Goal: Task Accomplishment & Management: Complete application form

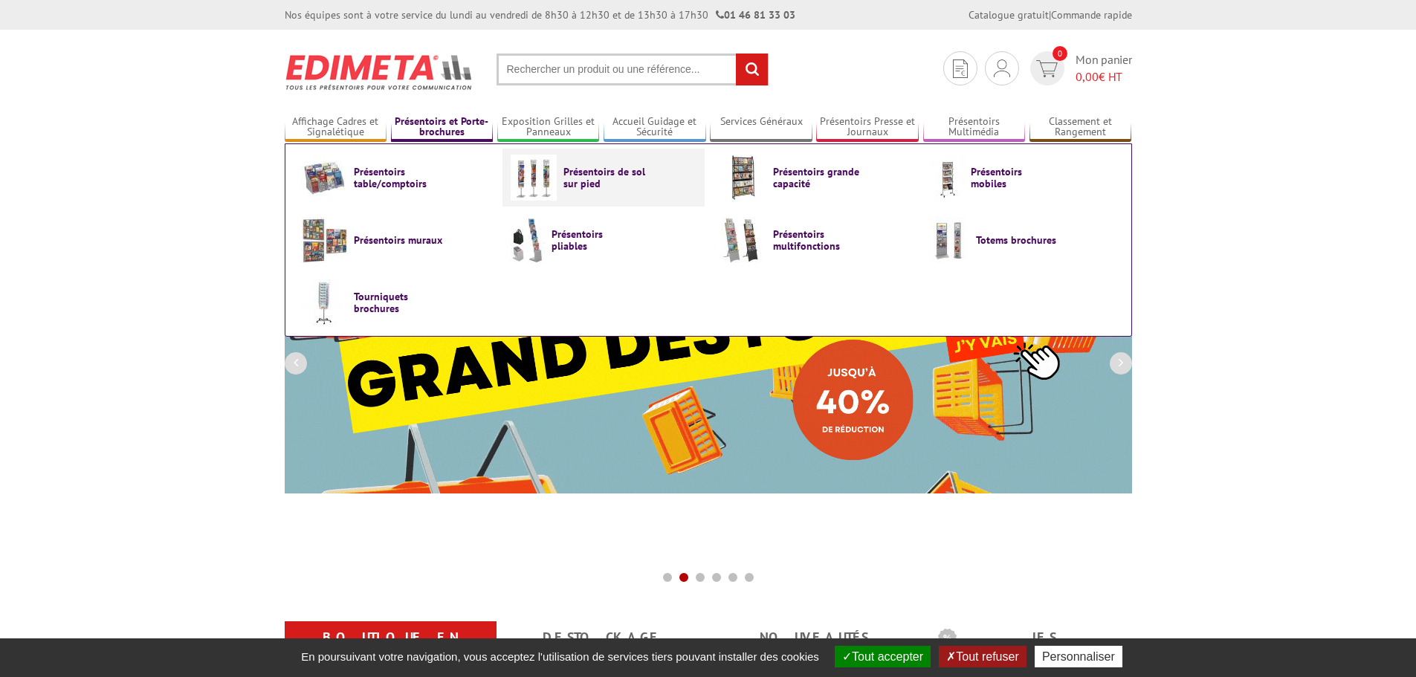
click at [568, 185] on span "Présentoirs de sol sur pied" at bounding box center [607, 178] width 89 height 24
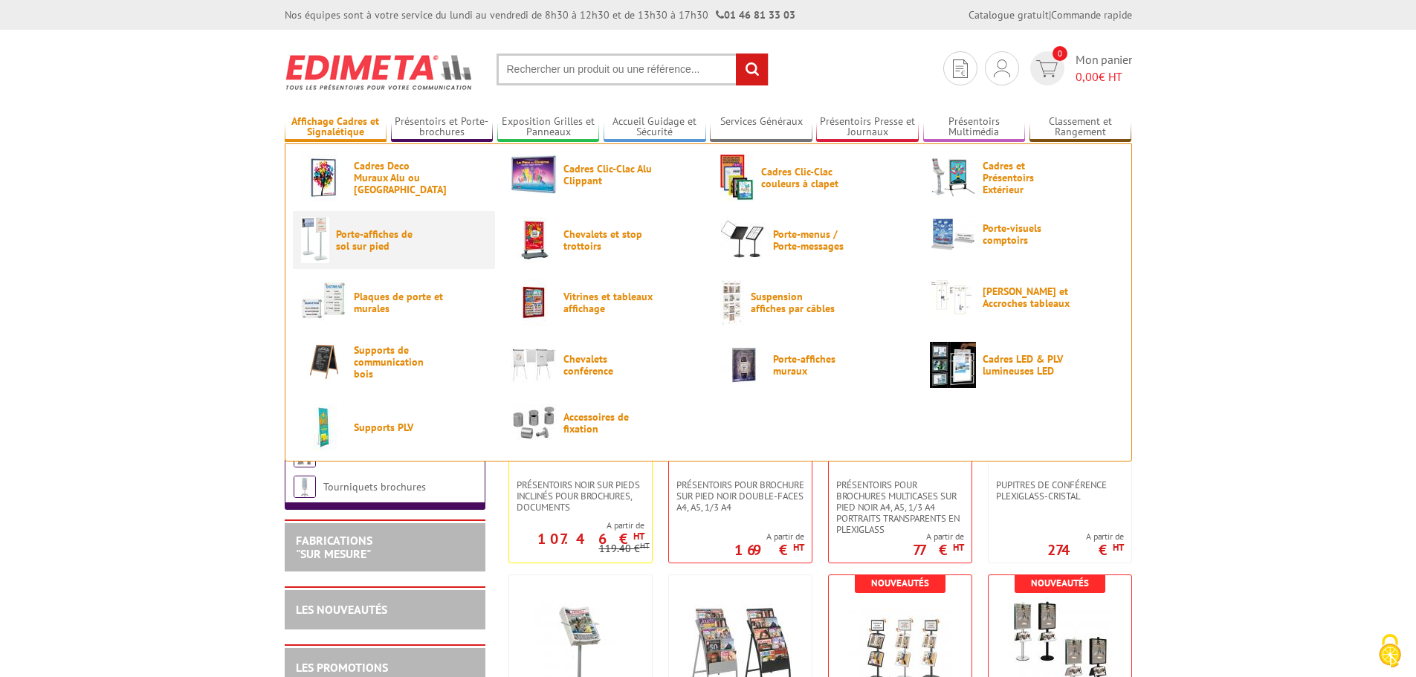
click at [358, 242] on span "Porte-affiches de sol sur pied" at bounding box center [380, 240] width 89 height 24
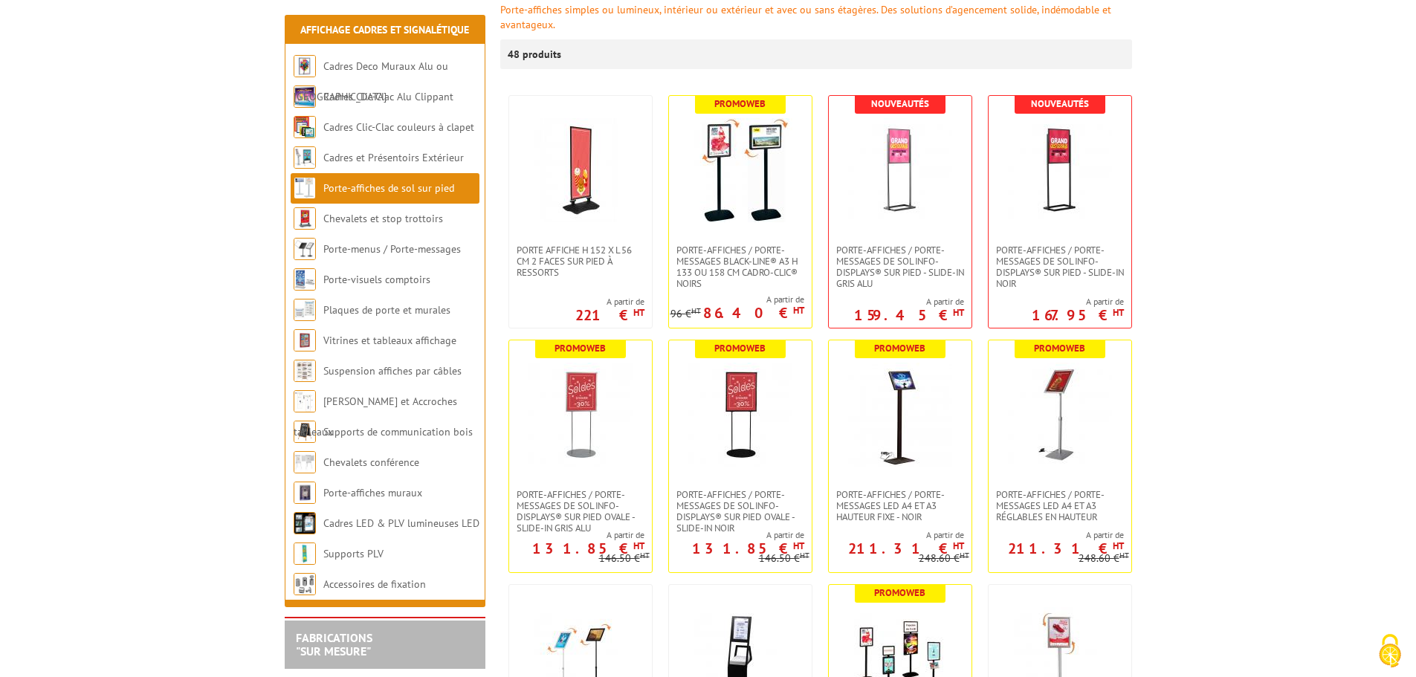
scroll to position [297, 0]
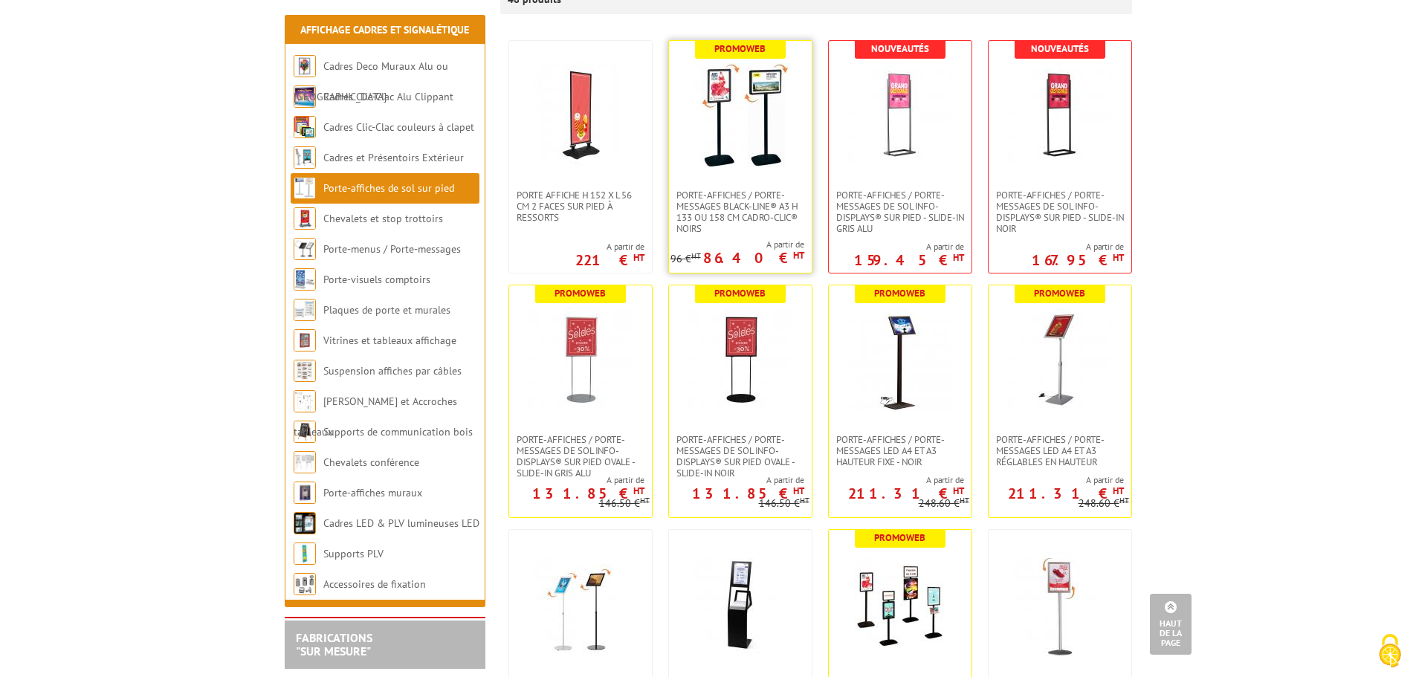
click at [728, 169] on link at bounding box center [740, 115] width 143 height 149
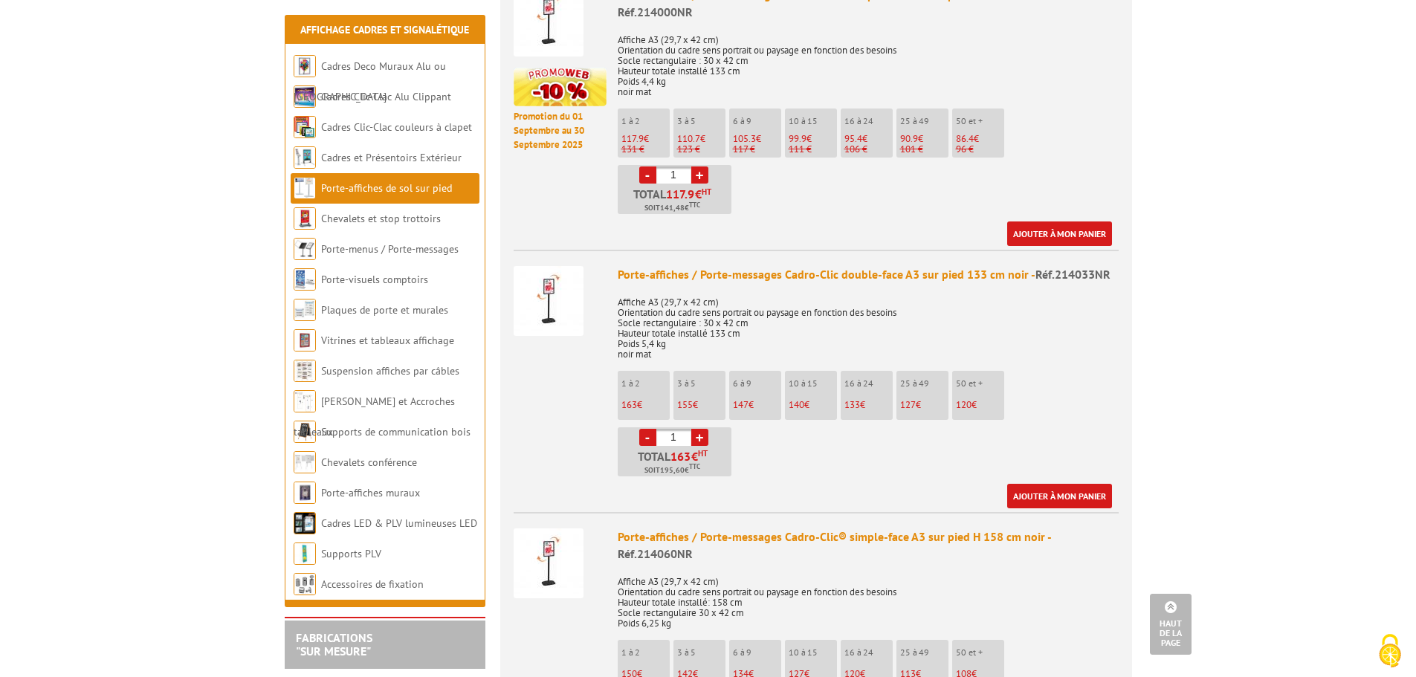
scroll to position [1412, 0]
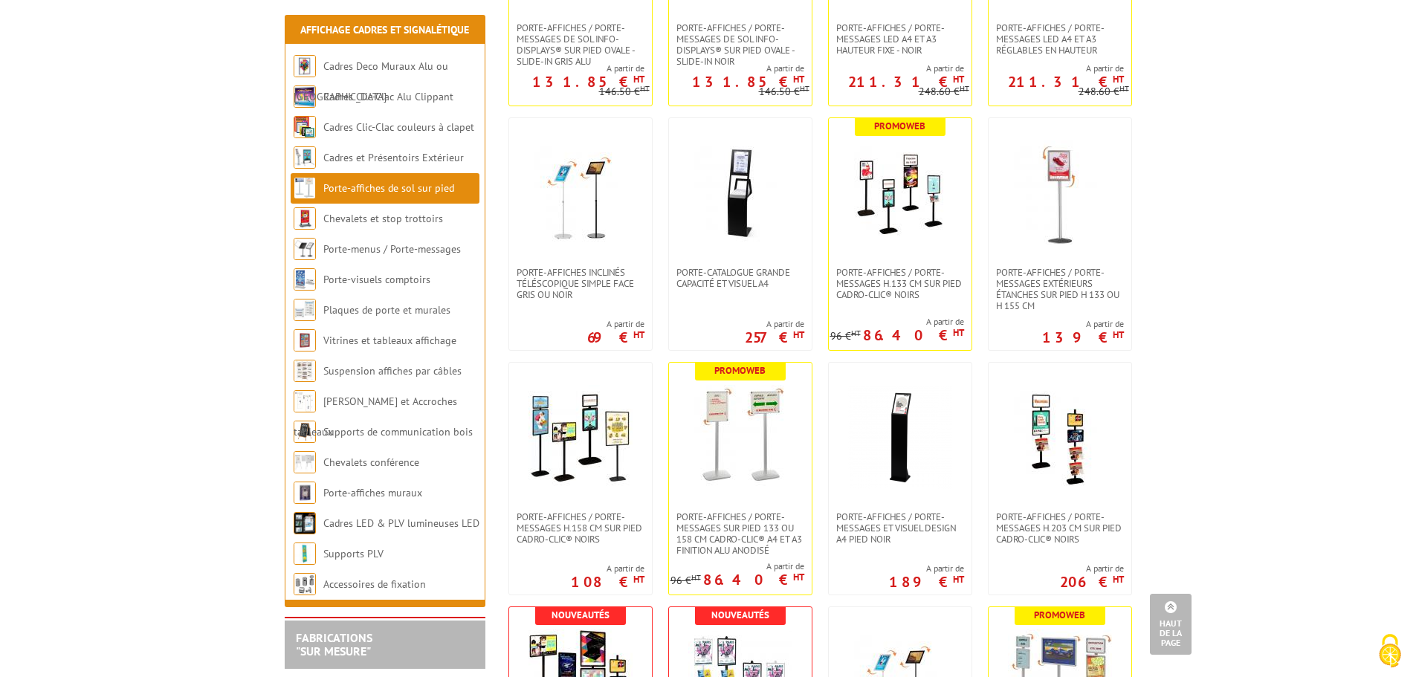
scroll to position [735, 0]
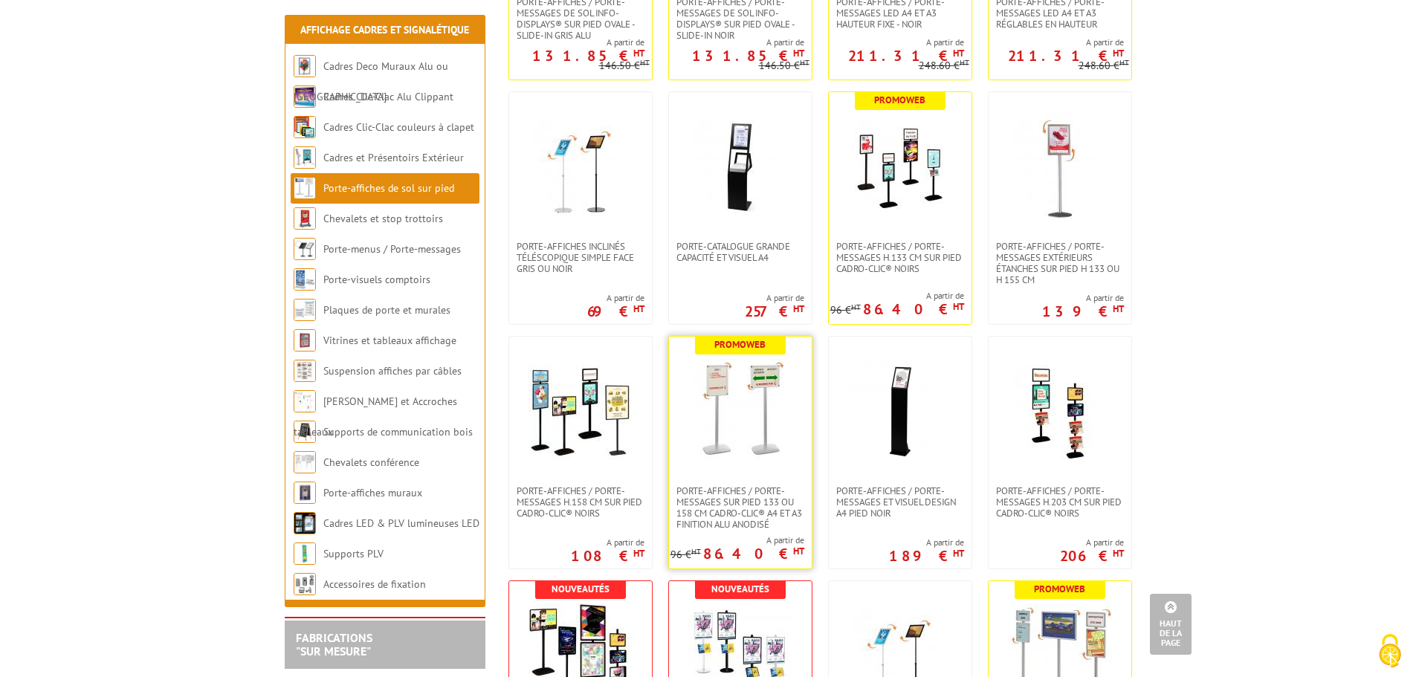
click at [754, 444] on img at bounding box center [740, 411] width 104 height 104
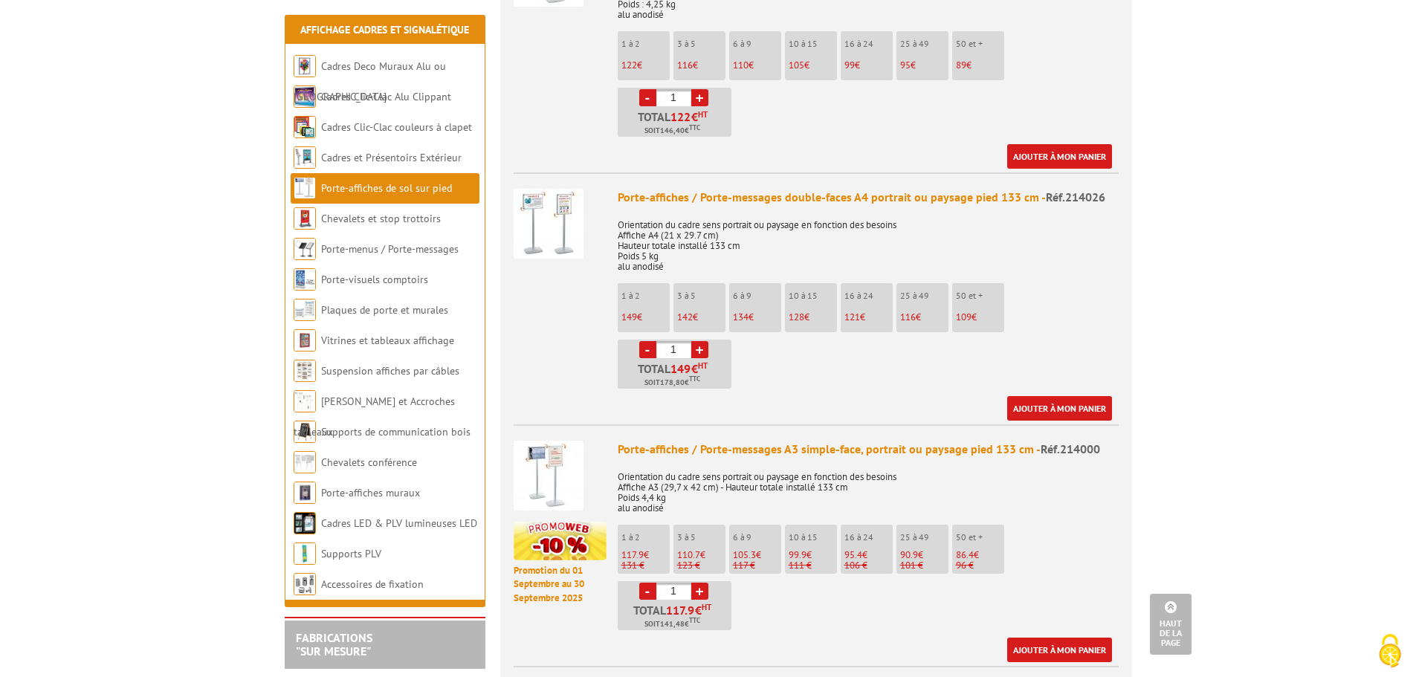
scroll to position [743, 0]
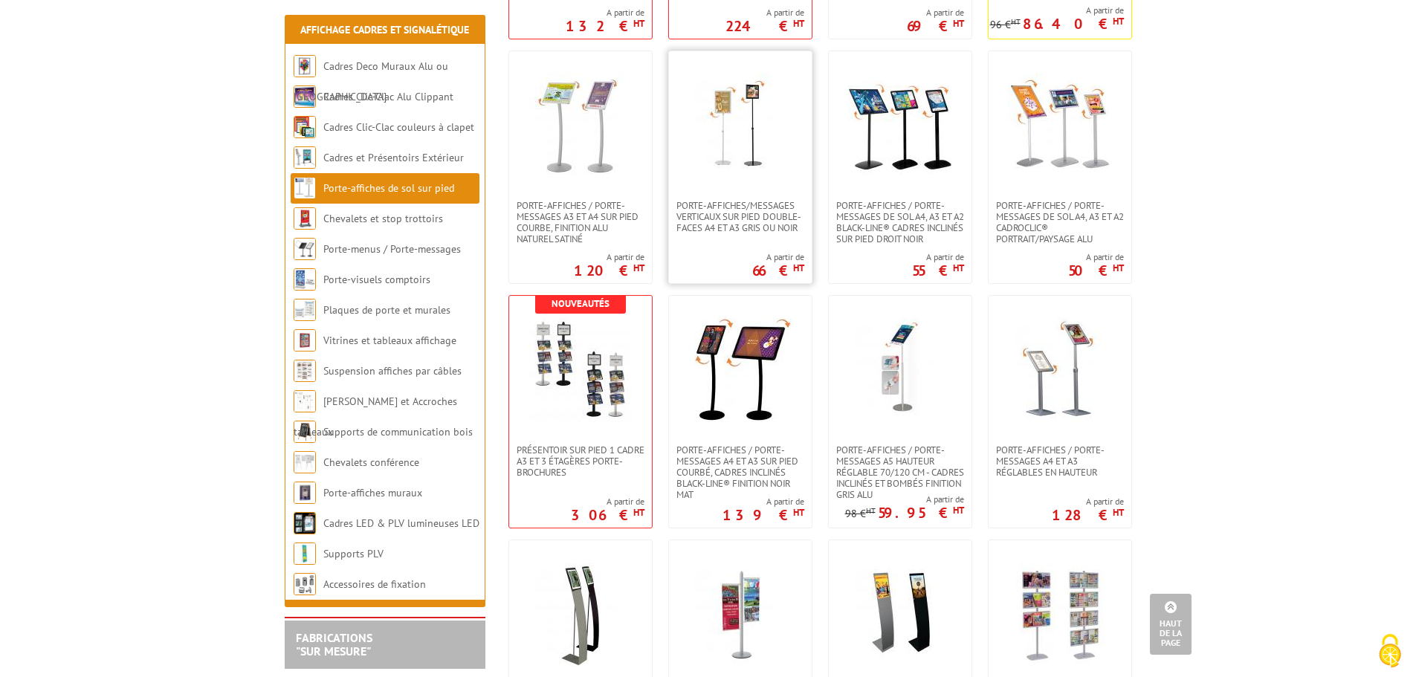
scroll to position [1553, 0]
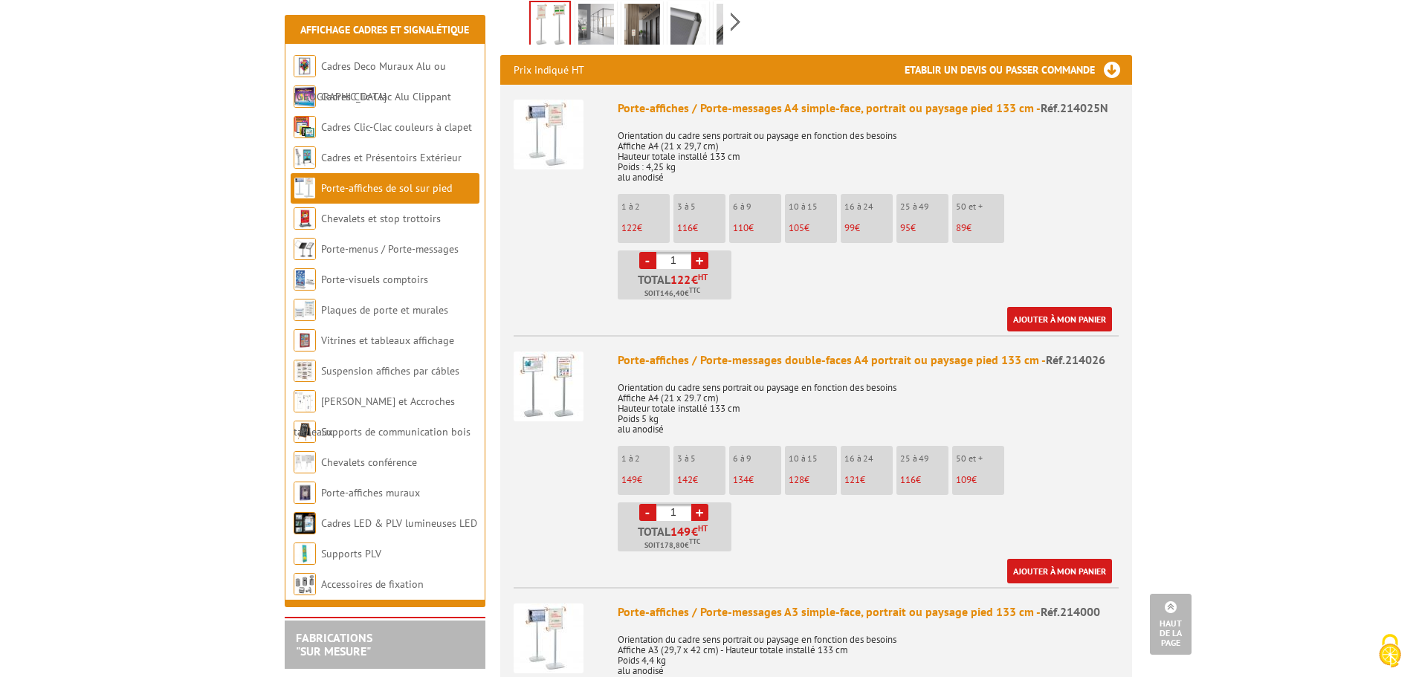
scroll to position [669, 0]
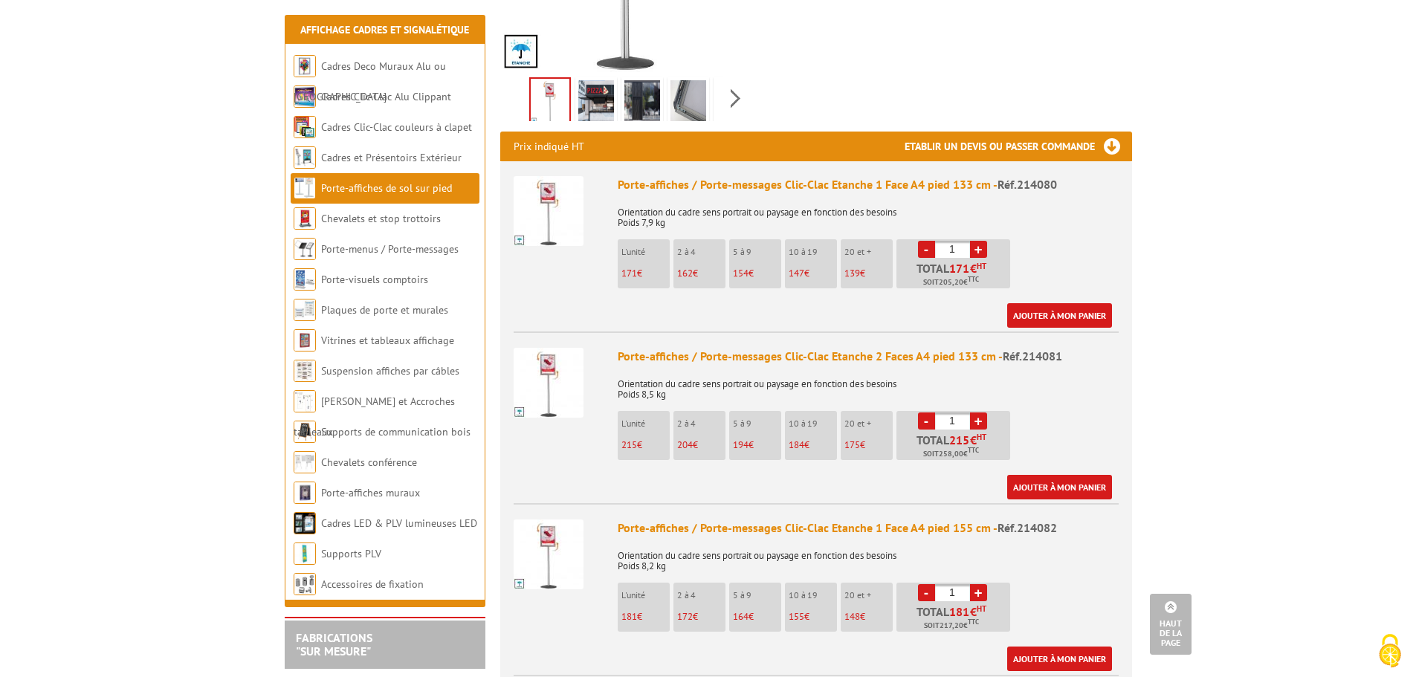
scroll to position [446, 0]
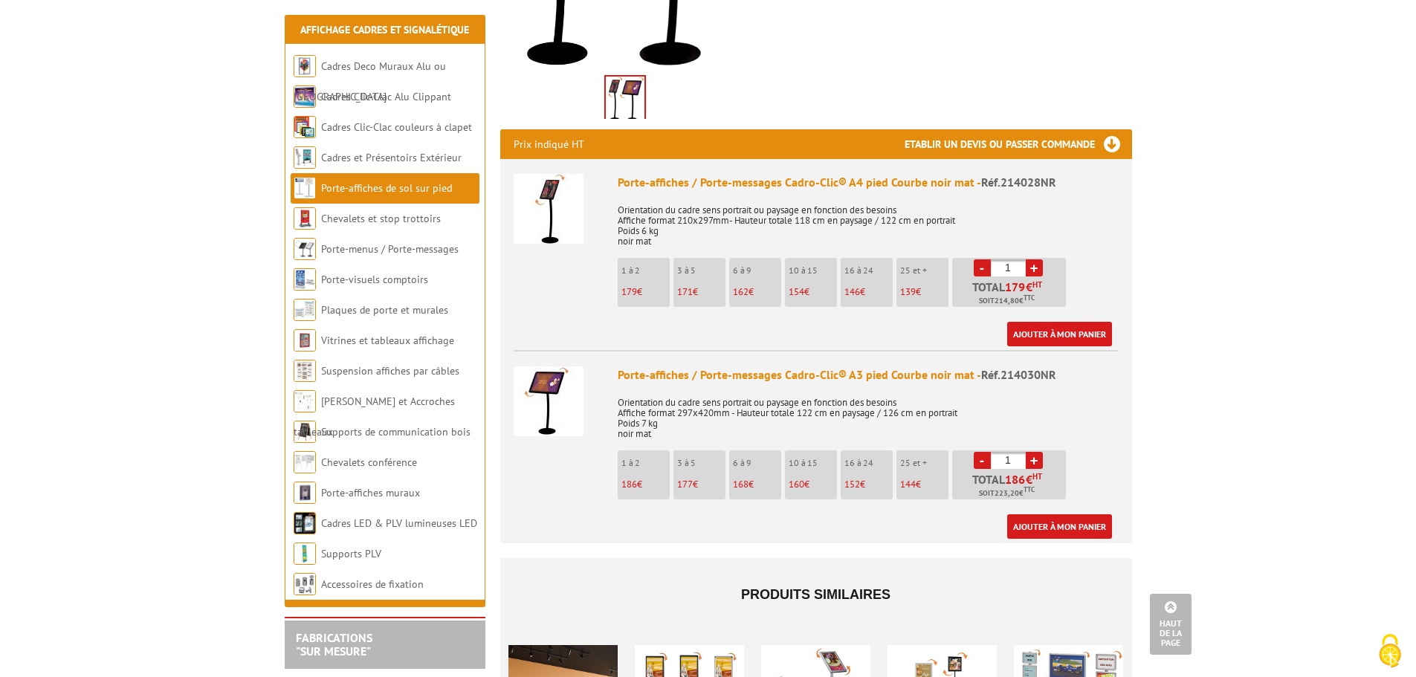
scroll to position [446, 0]
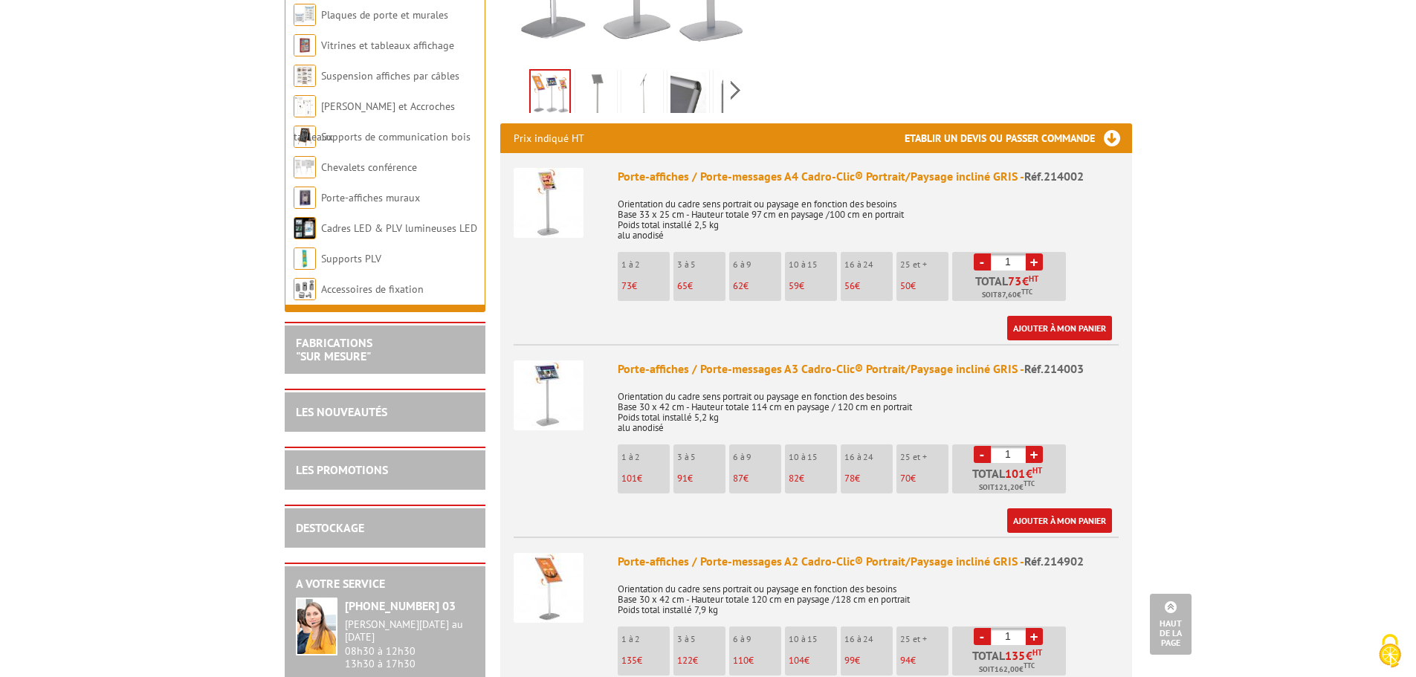
scroll to position [446, 0]
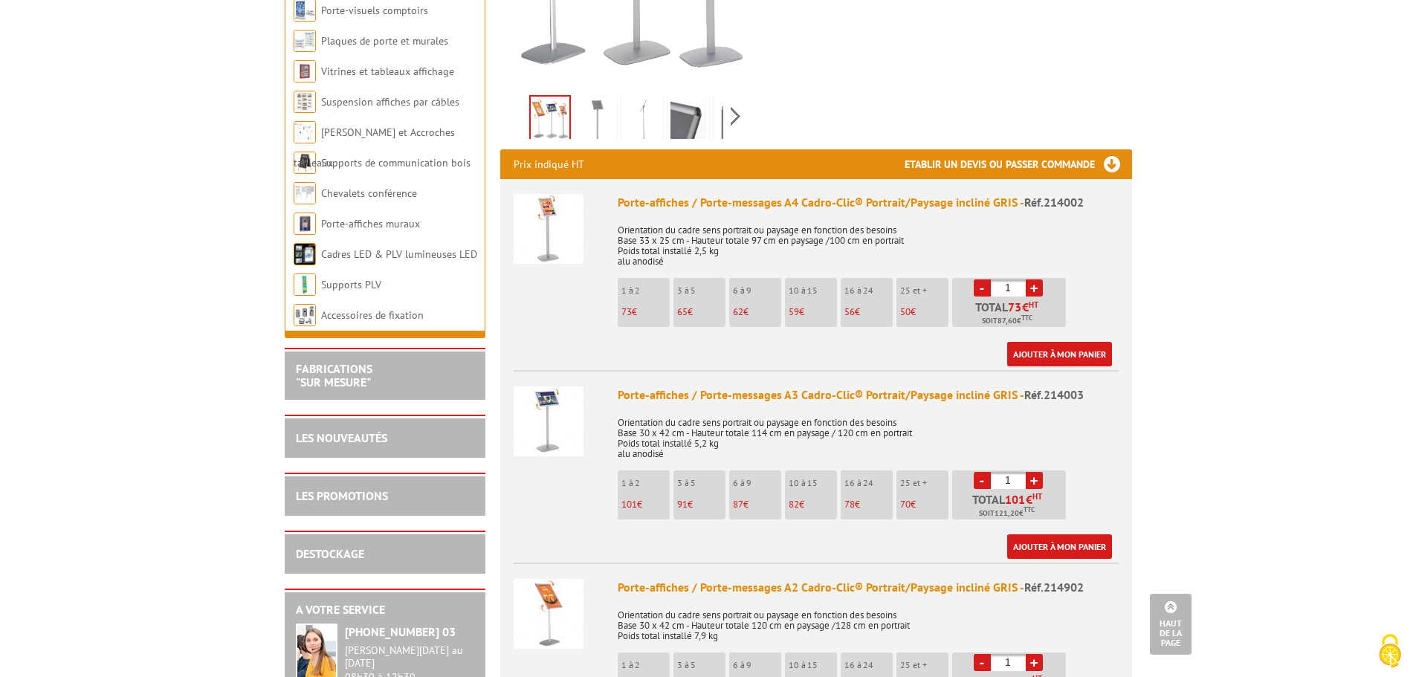
click at [1039, 387] on span "Réf.214003" at bounding box center [1053, 394] width 59 height 15
click at [1082, 386] on div "Porte-affiches / Porte-messages A3 Cadro-Clic® Portrait/Paysage incliné GRIS - …" at bounding box center [868, 394] width 501 height 17
click at [1014, 386] on div "Porte-affiches / Porte-messages A3 Cadro-Clic® Portrait/Paysage incliné GRIS - …" at bounding box center [868, 394] width 501 height 17
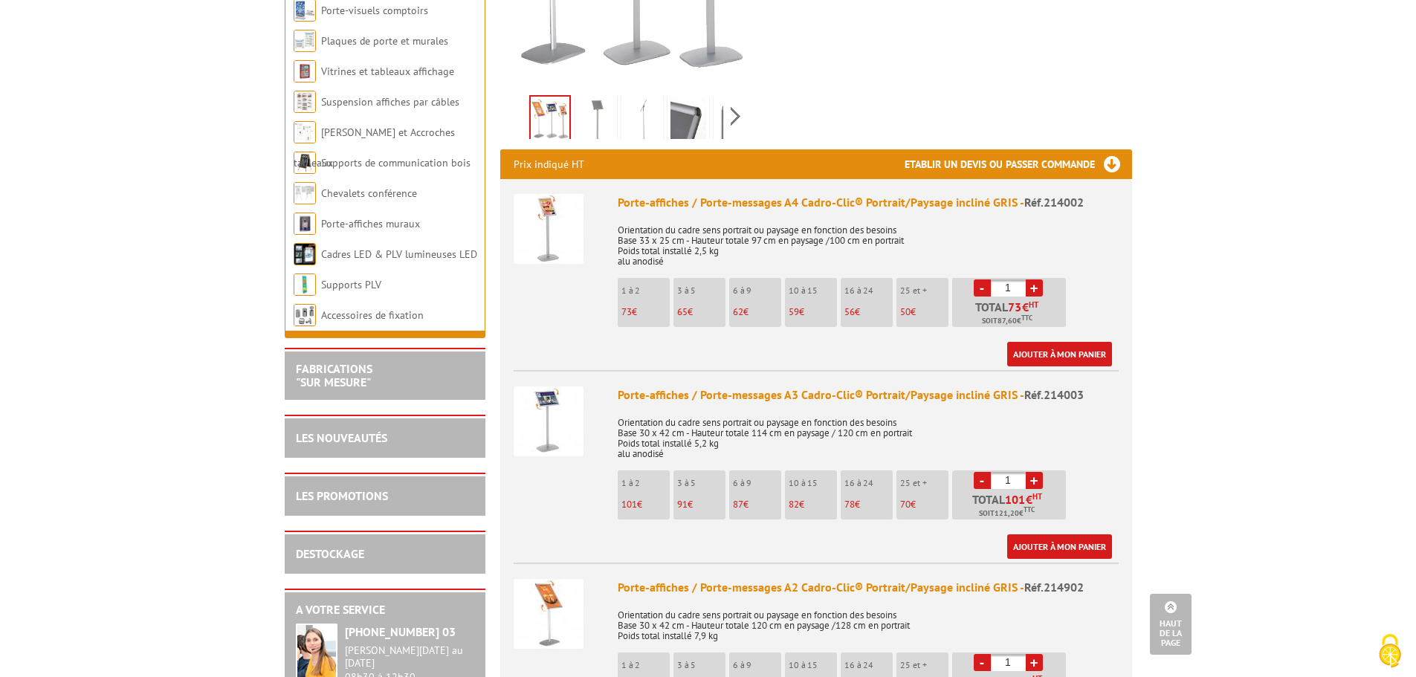
click at [1048, 387] on span "Réf.214003" at bounding box center [1053, 394] width 59 height 15
click at [1113, 386] on div "Porte-affiches / Porte-messages A3 Cadro-Clic® Portrait/Paysage incliné GRIS - …" at bounding box center [868, 394] width 501 height 17
drag, startPoint x: 1077, startPoint y: 376, endPoint x: 1019, endPoint y: 382, distance: 58.3
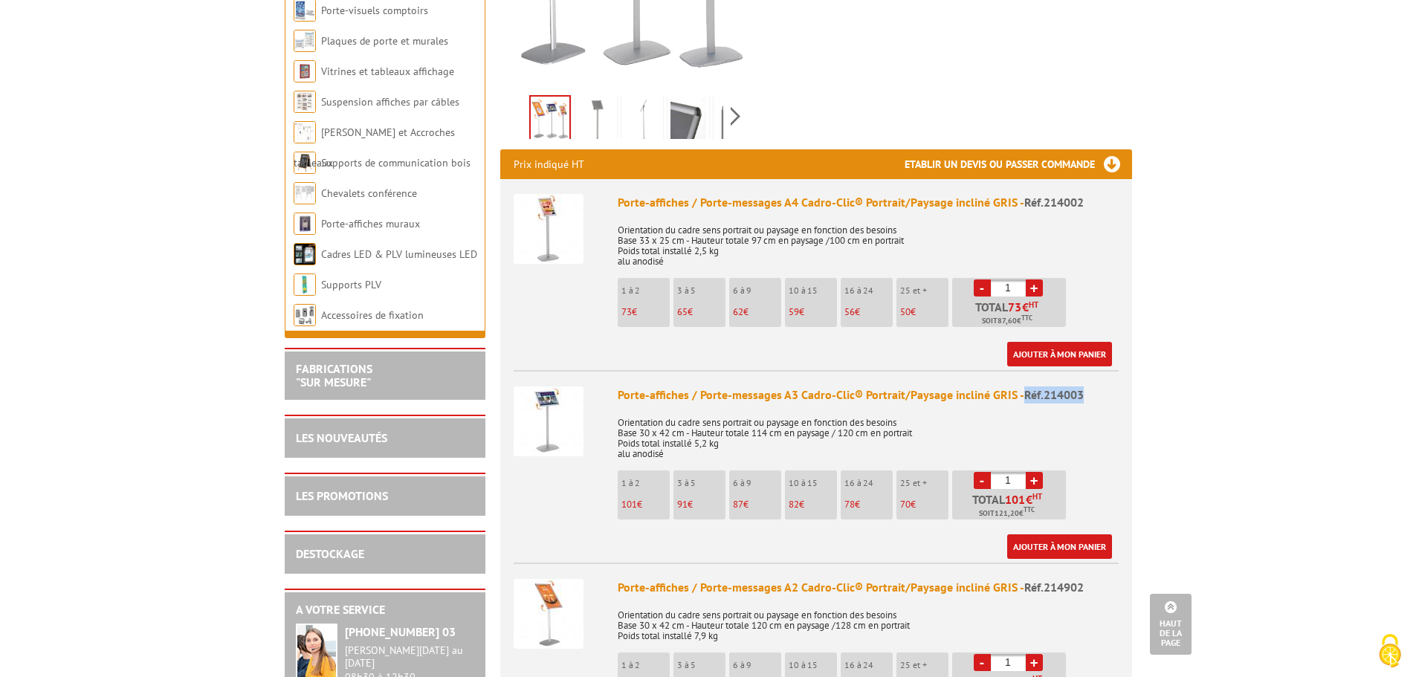
click at [1019, 386] on div "Porte-affiches / Porte-messages A3 Cadro-Clic® Portrait/Paysage incliné GRIS - …" at bounding box center [868, 394] width 501 height 17
copy span "Réf.214003"
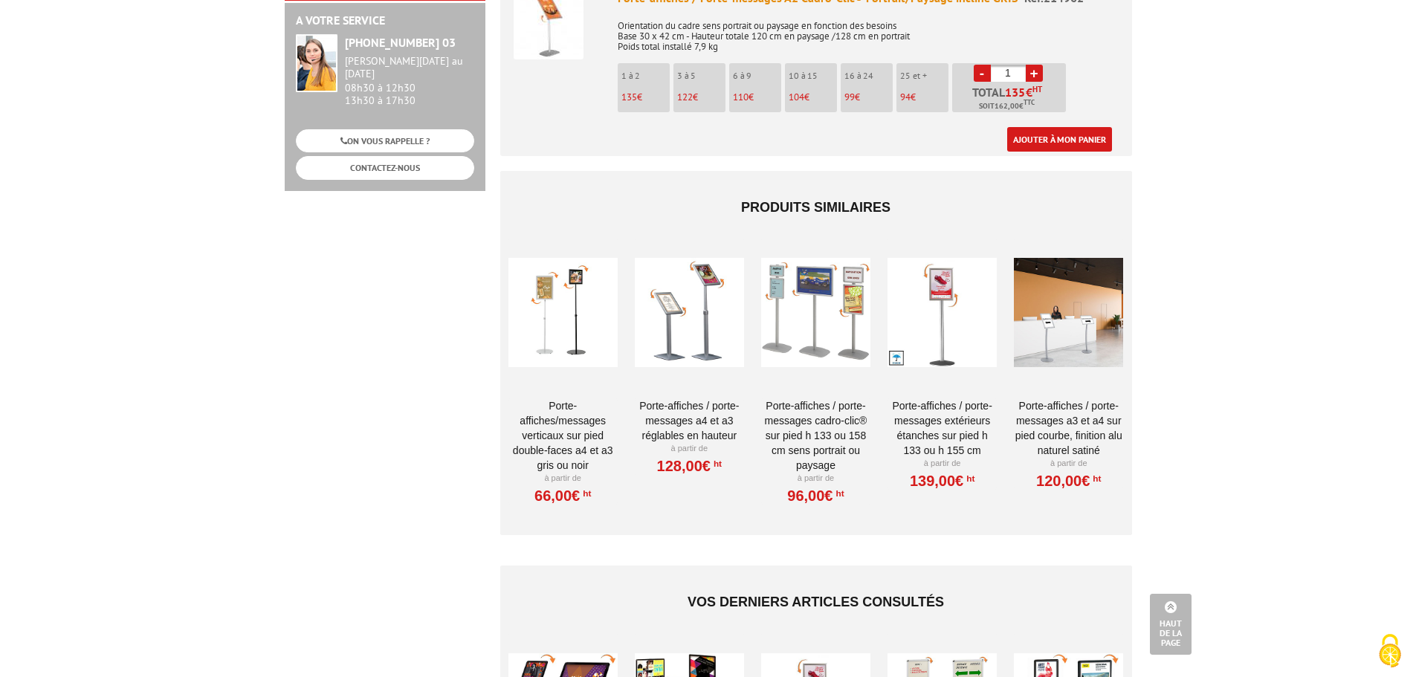
scroll to position [1041, 0]
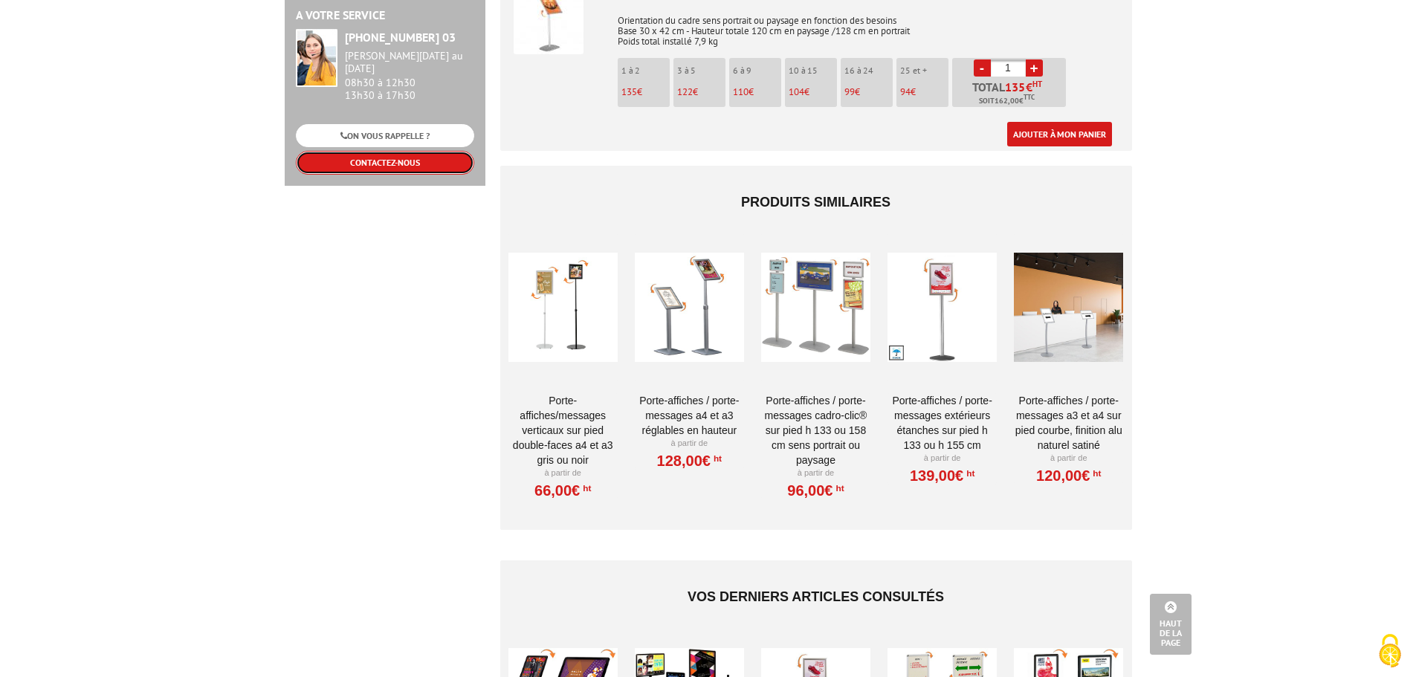
click at [432, 154] on link "CONTACTEZ-NOUS" at bounding box center [385, 162] width 178 height 23
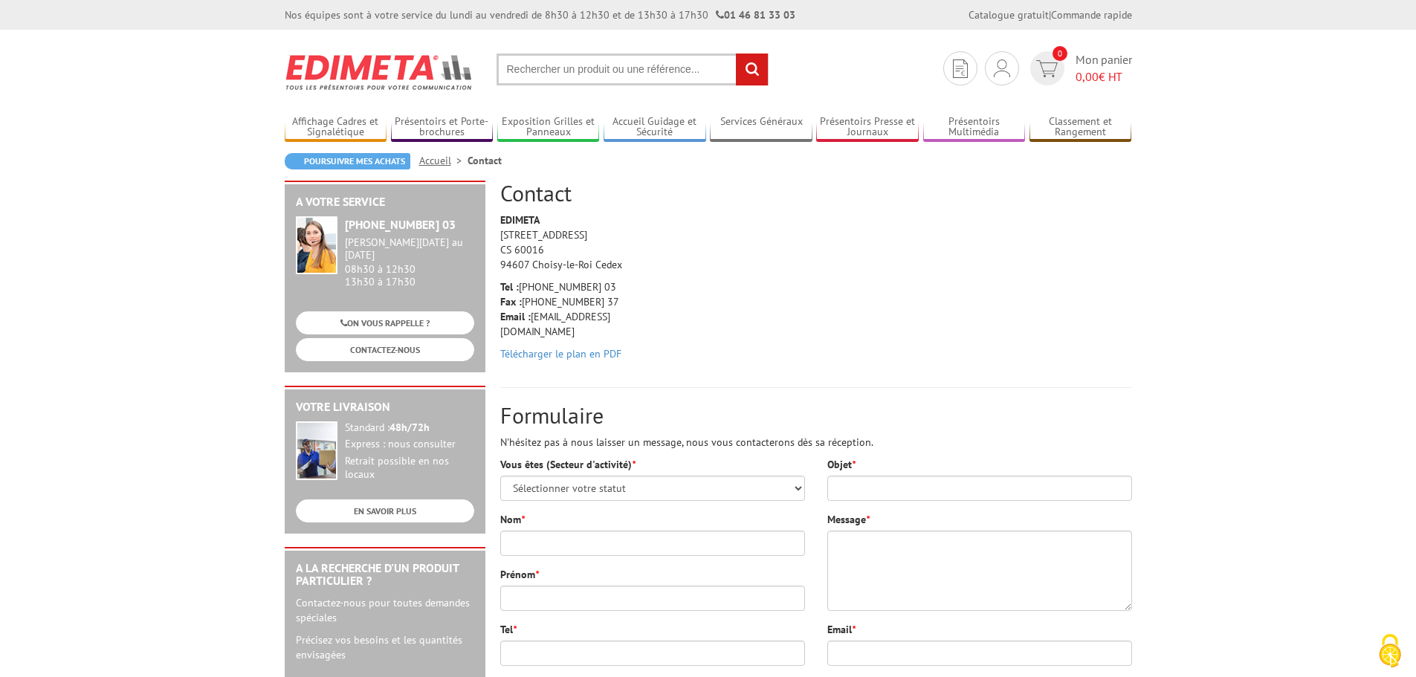
scroll to position [149, 0]
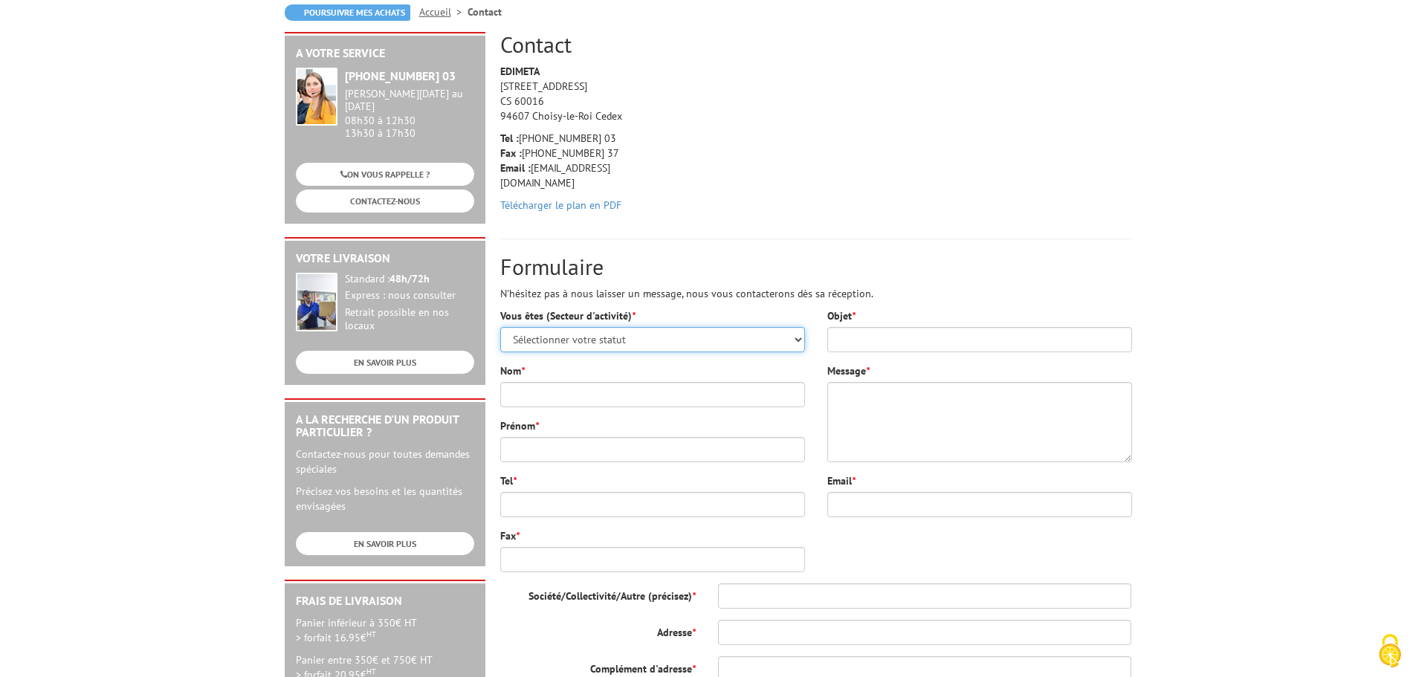
click at [650, 343] on select "Sélectionner votre statut Administrations et collectivités Magasins et commerce…" at bounding box center [652, 339] width 305 height 25
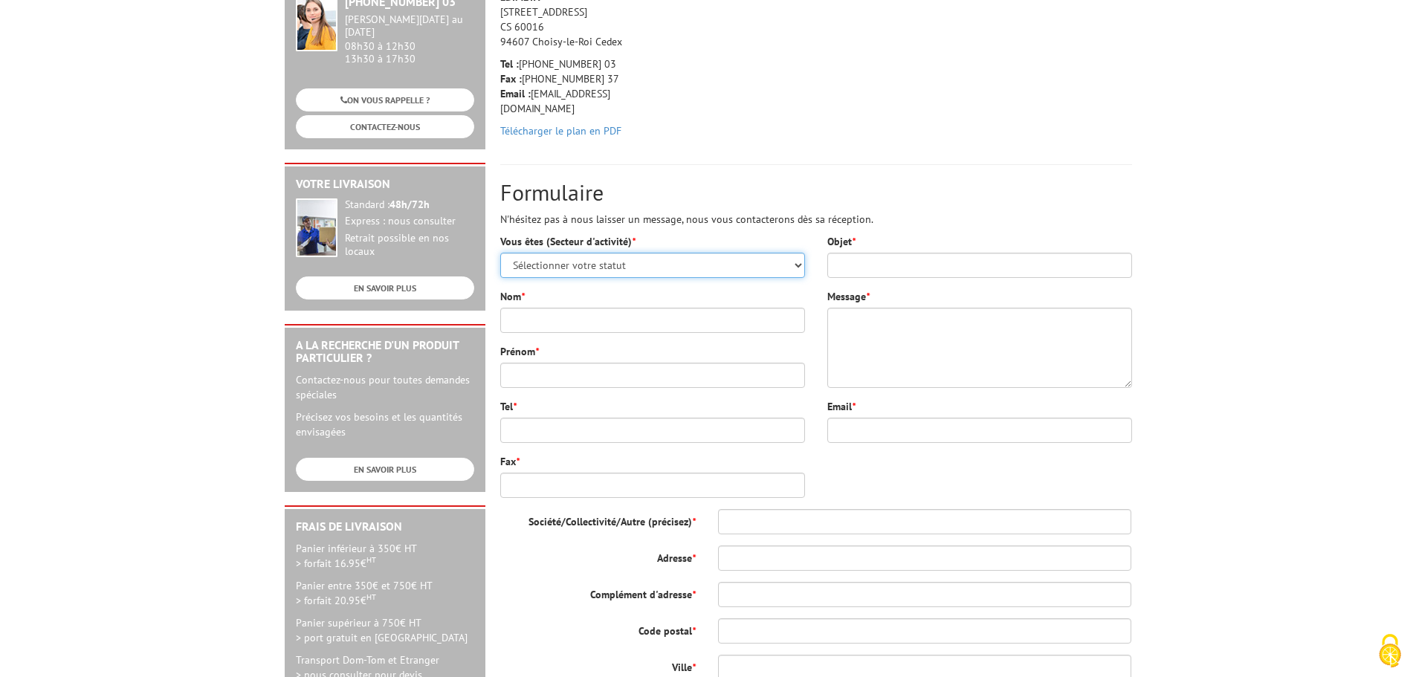
click at [650, 261] on select "Sélectionner votre statut Administrations et collectivités Magasins et commerce…" at bounding box center [652, 265] width 305 height 25
select select "876"
click at [500, 253] on select "Sélectionner votre statut Administrations et collectivités Magasins et commerce…" at bounding box center [652, 265] width 305 height 25
click at [647, 323] on input "Nom *" at bounding box center [652, 320] width 305 height 25
type input "JOUANAS"
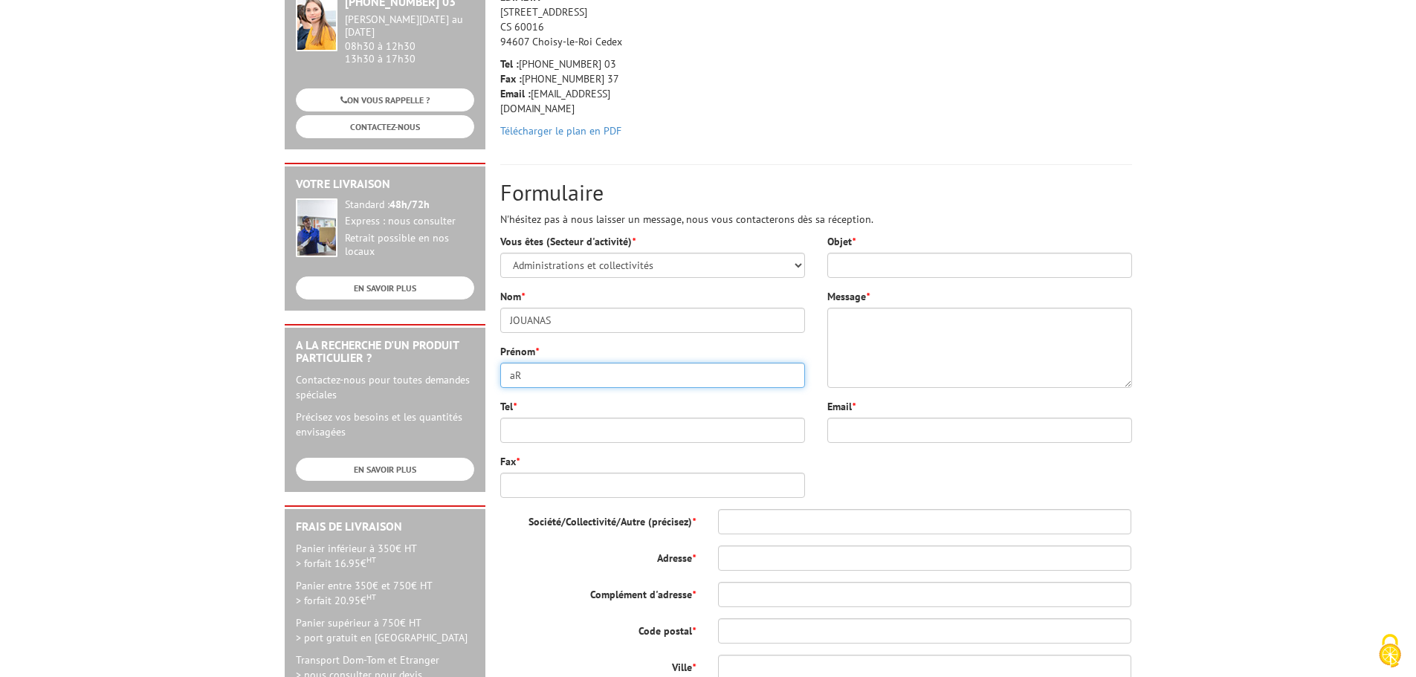
type input "a"
type input "[PERSON_NAME]"
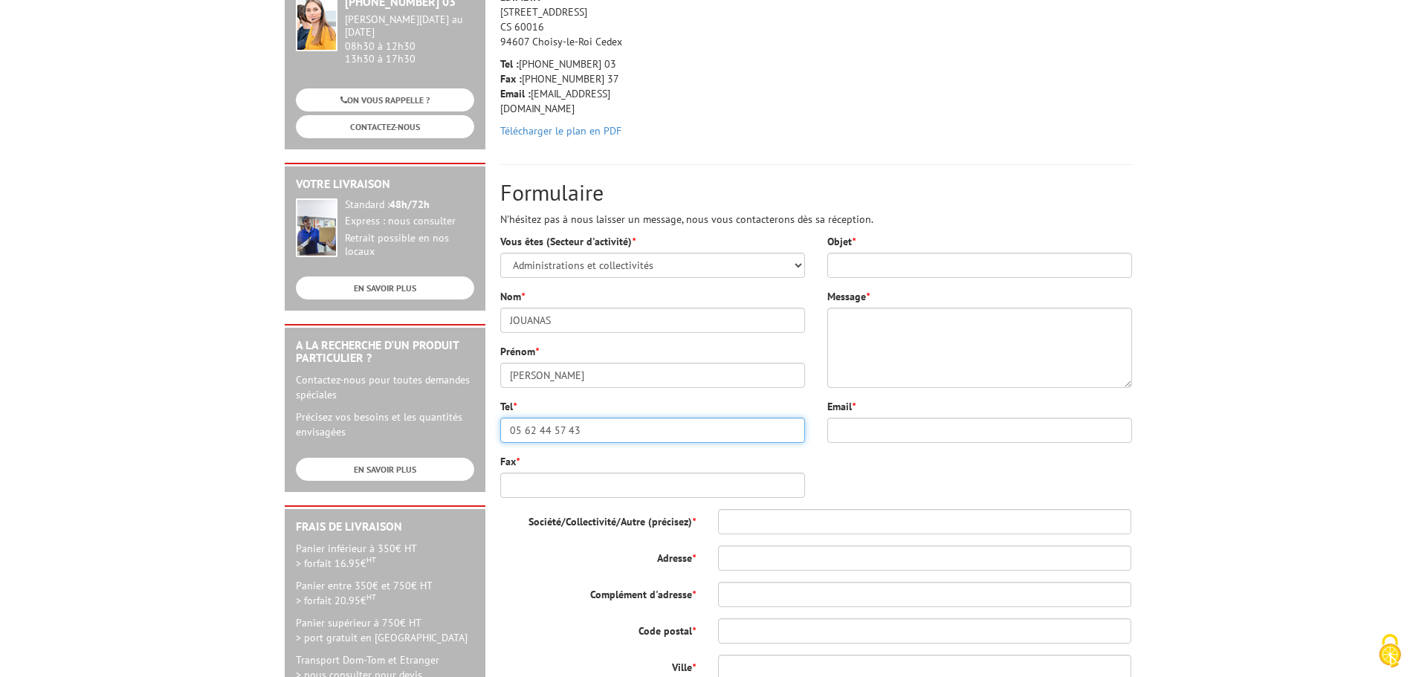
type input "05 62 44 57 43"
click at [602, 502] on div "Vous êtes (Secteur d'activité) * Sélectionner votre statut Administrations et c…" at bounding box center [652, 371] width 327 height 275
click at [602, 496] on input "Fax *" at bounding box center [652, 485] width 305 height 25
type input "pas de fax"
click at [934, 265] on input "Objet *" at bounding box center [979, 265] width 305 height 25
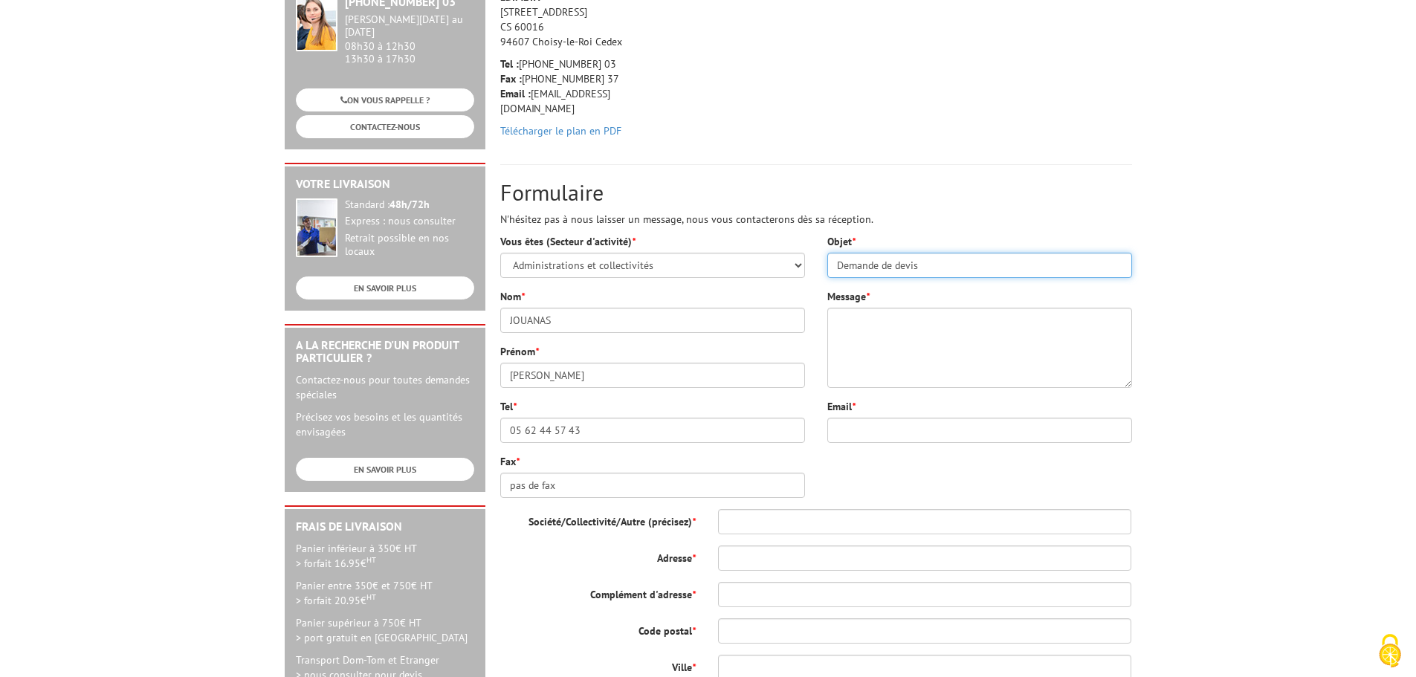
type input "Demande de devis"
click at [889, 432] on input "Email *" at bounding box center [979, 430] width 305 height 25
type input "arnaud.jouanas@uttop.fr"
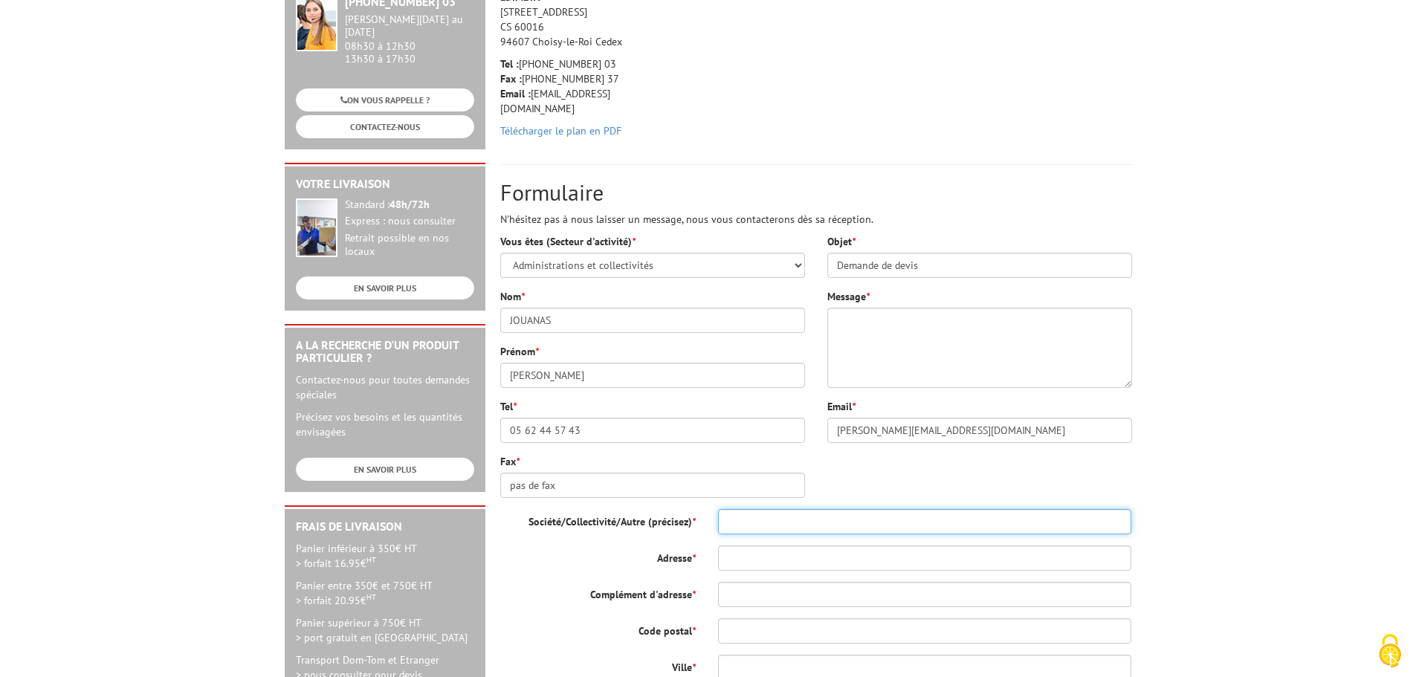
click at [806, 523] on input "Société/Collectivité/Autre (précisez) *" at bounding box center [925, 521] width 414 height 25
type input "UTTOP-ENIT"
click at [792, 551] on input "Adresse *" at bounding box center [925, 558] width 414 height 25
type input "47 avenue d'Azereix"
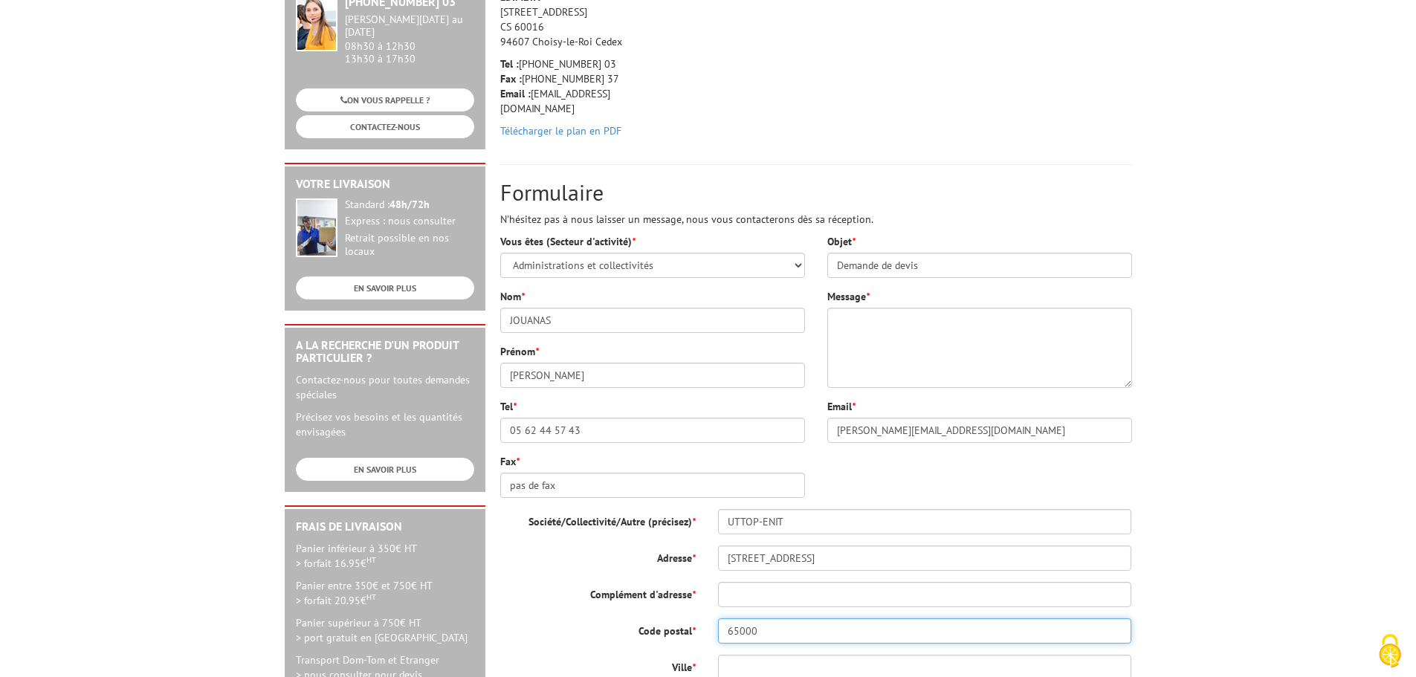
type input "65000"
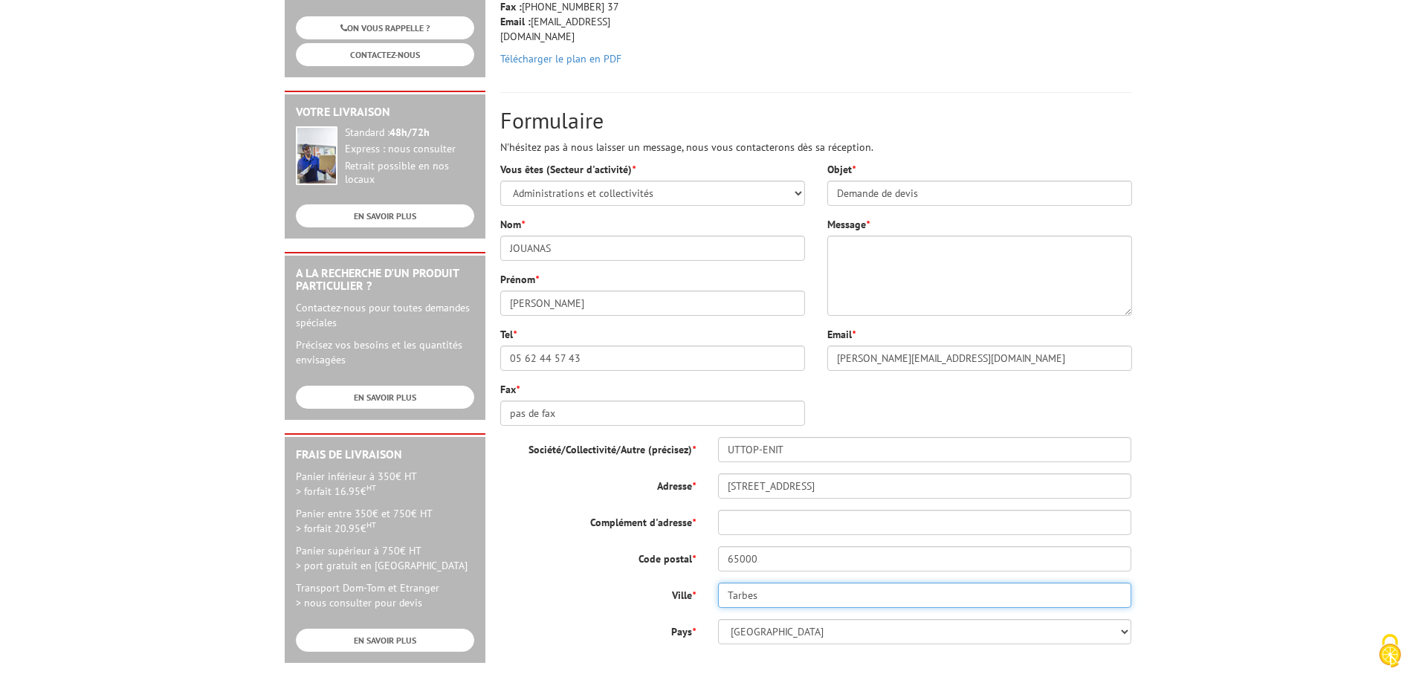
scroll to position [449, 0]
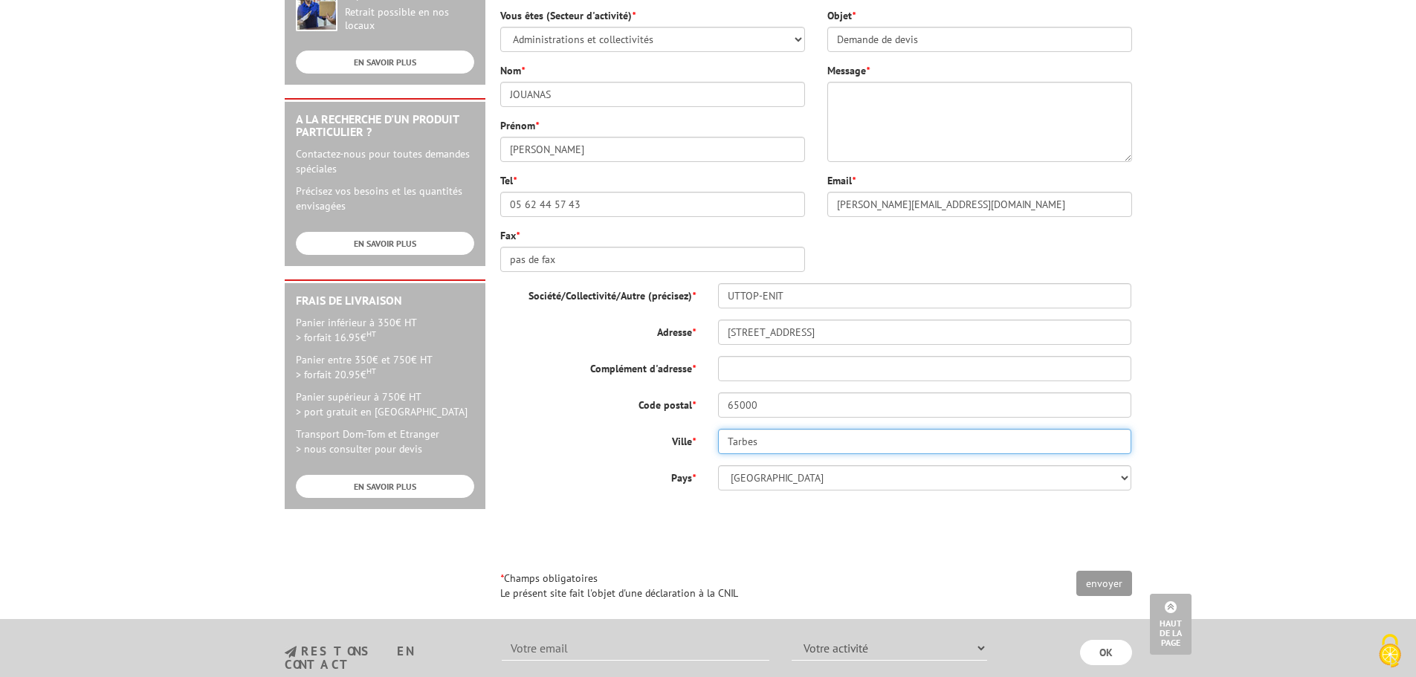
type input "Tarbes"
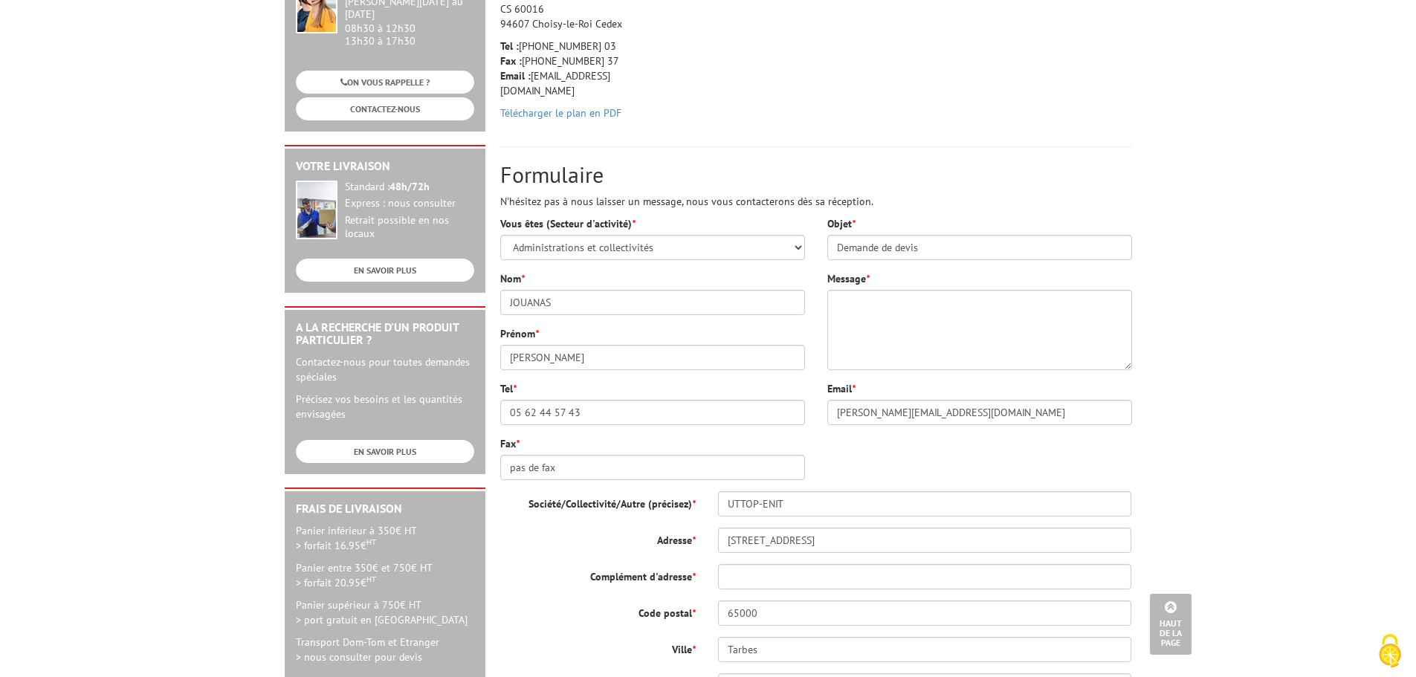
scroll to position [226, 0]
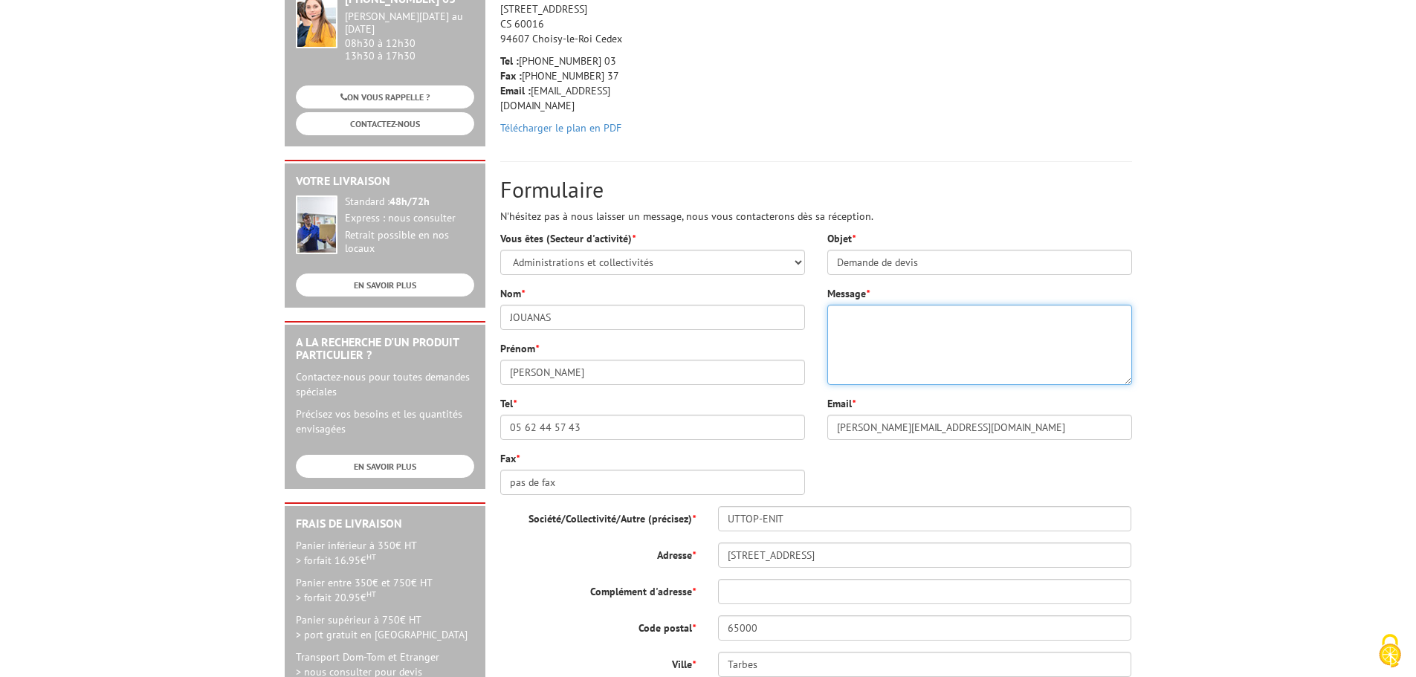
click at [899, 363] on textarea "Message *" at bounding box center [979, 345] width 305 height 80
paste textarea "Porte-affiches / Porte-messages A3 Cadro-Clic® Portrait/Paysage incliné GRIS"
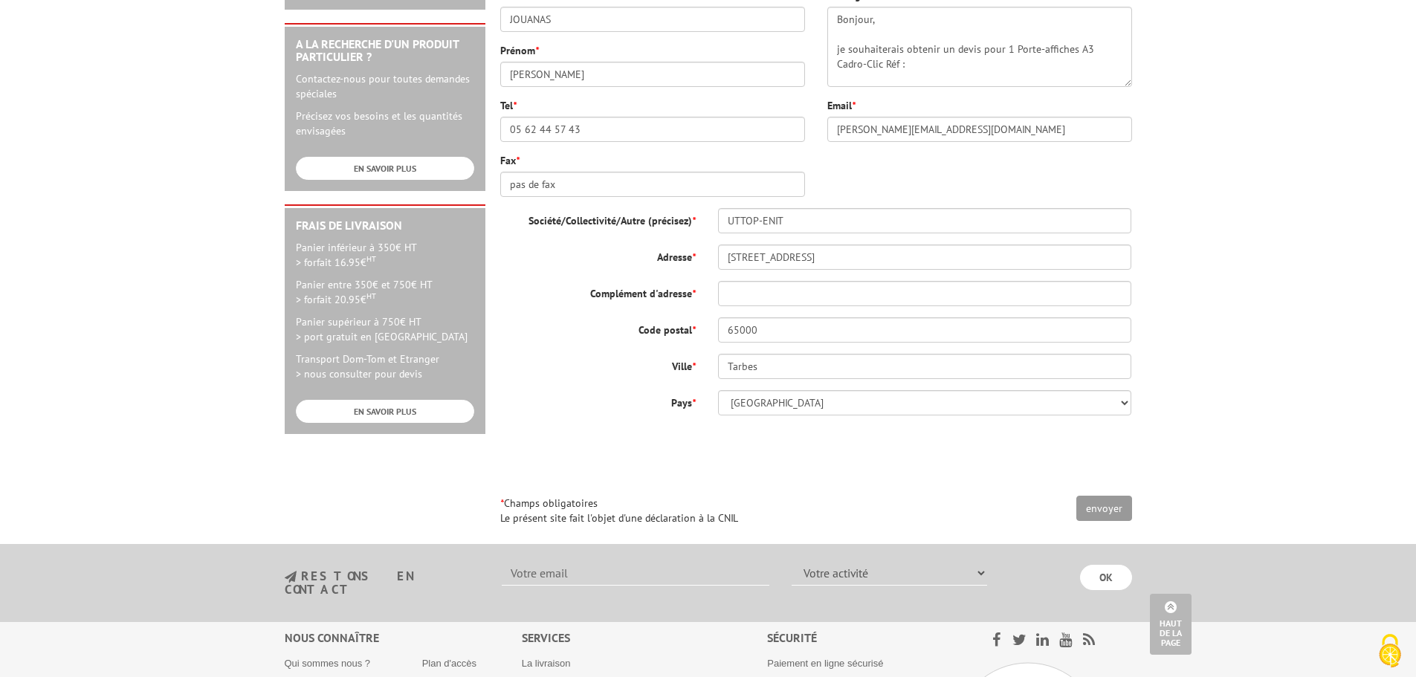
scroll to position [498, 0]
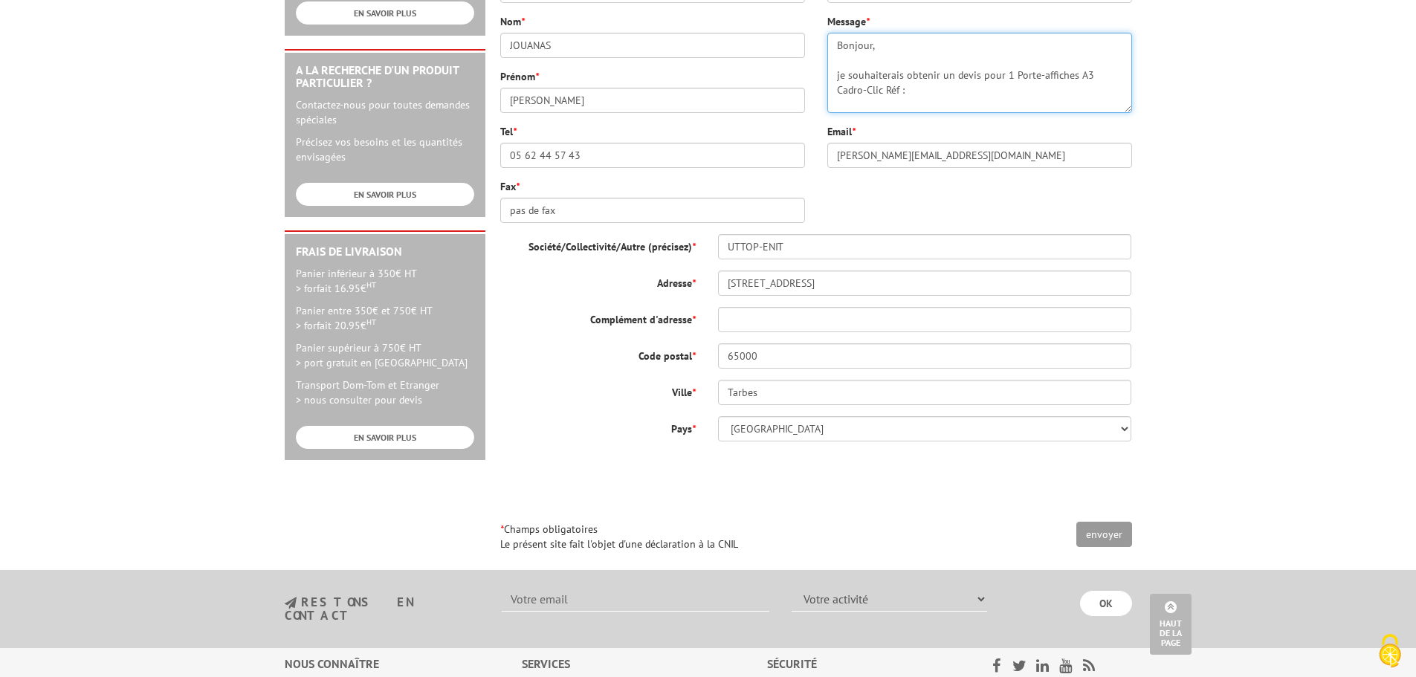
click at [885, 92] on textarea "Bonjour, je souhaiterais obtenir un devis pour 1 Porte-affiches A3 Cadro-Clic R…" at bounding box center [979, 73] width 305 height 80
paste textarea "214003"
type textarea "Bonjour, je souhaiterais obtenir un devis pour 1 Porte-affiches A3 Cadro-Clic R…"
click at [1113, 531] on input "envoyer" at bounding box center [1104, 534] width 56 height 25
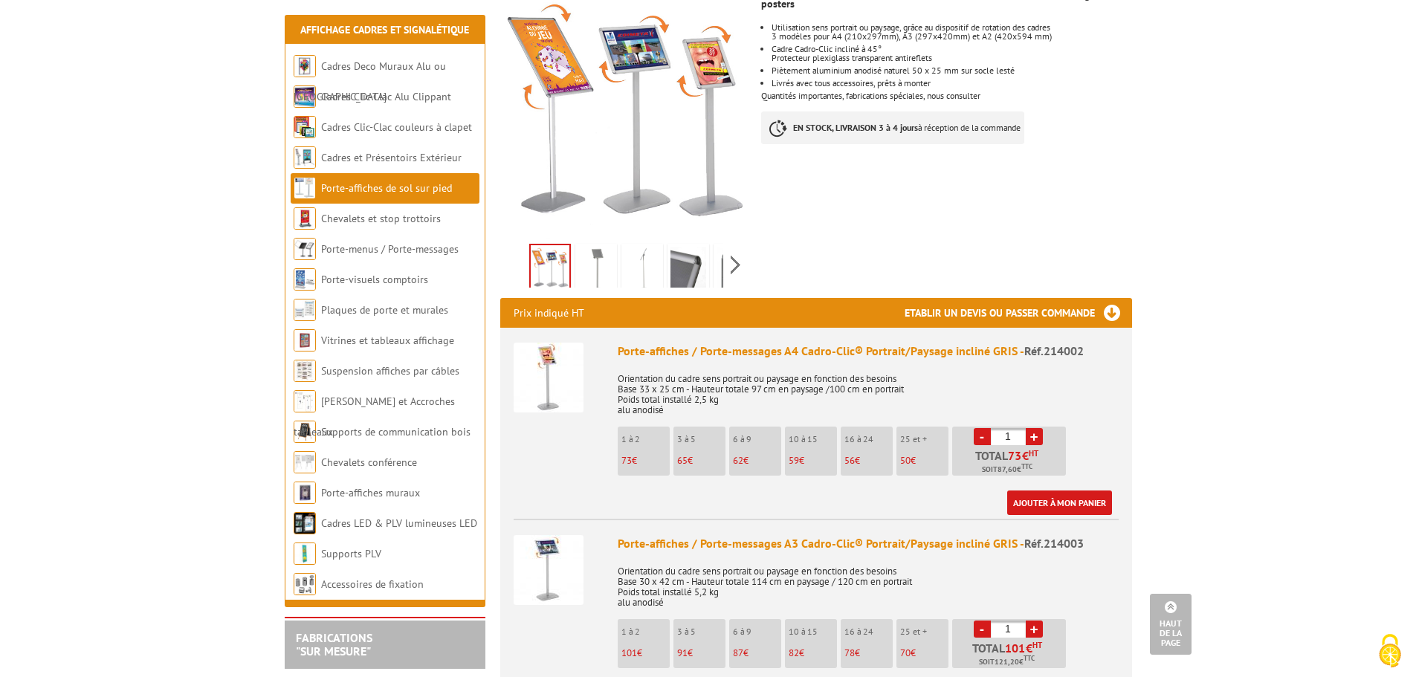
scroll to position [372, 0]
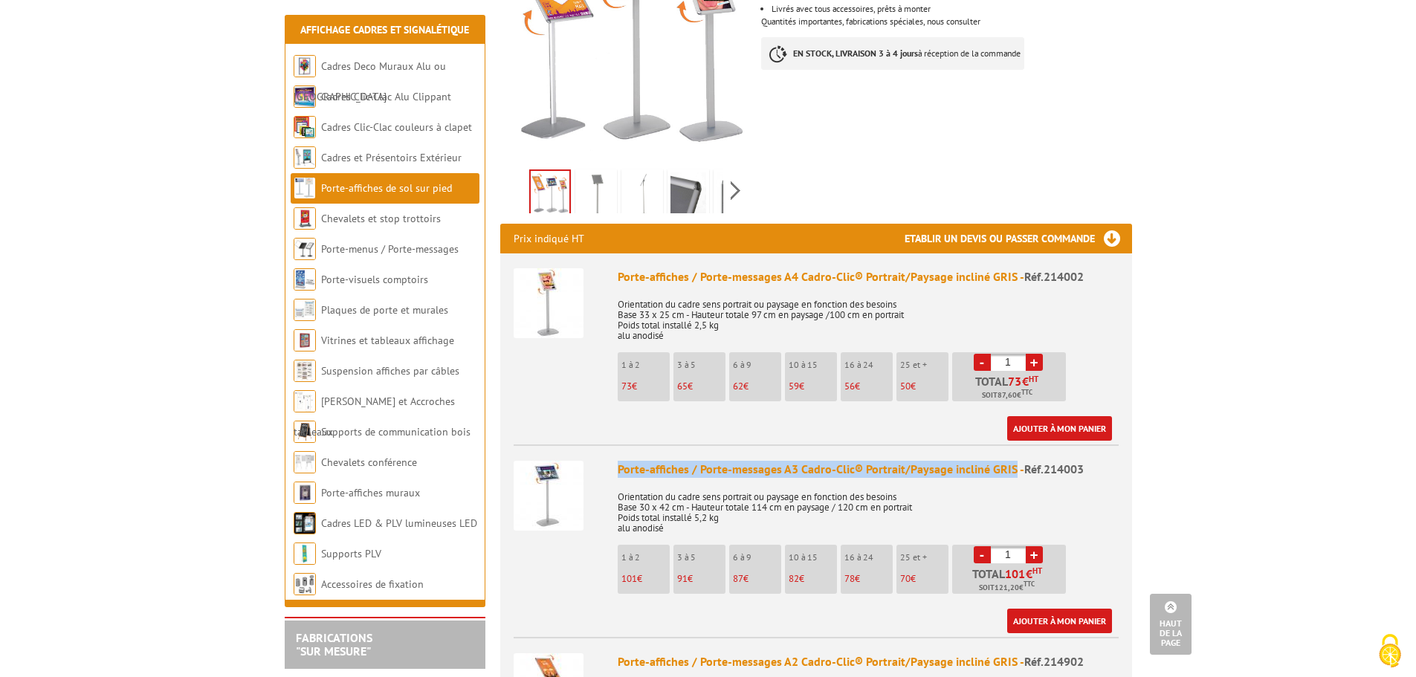
drag, startPoint x: 614, startPoint y: 449, endPoint x: 1011, endPoint y: 446, distance: 396.9
click at [1011, 446] on li "Porte-affiches / Porte-messages A3 Cadro-Clic® Portrait/Paysage incliné GRIS - …" at bounding box center [816, 538] width 605 height 189
copy div "Porte-affiches / Porte-messages A3 Cadro-Clic® Portrait/Paysage incliné GRIS"
drag, startPoint x: 1102, startPoint y: 454, endPoint x: 1041, endPoint y: 459, distance: 61.2
click at [1041, 461] on div "Porte-affiches / Porte-messages A3 Cadro-Clic® Portrait/Paysage incliné GRIS - …" at bounding box center [868, 469] width 501 height 17
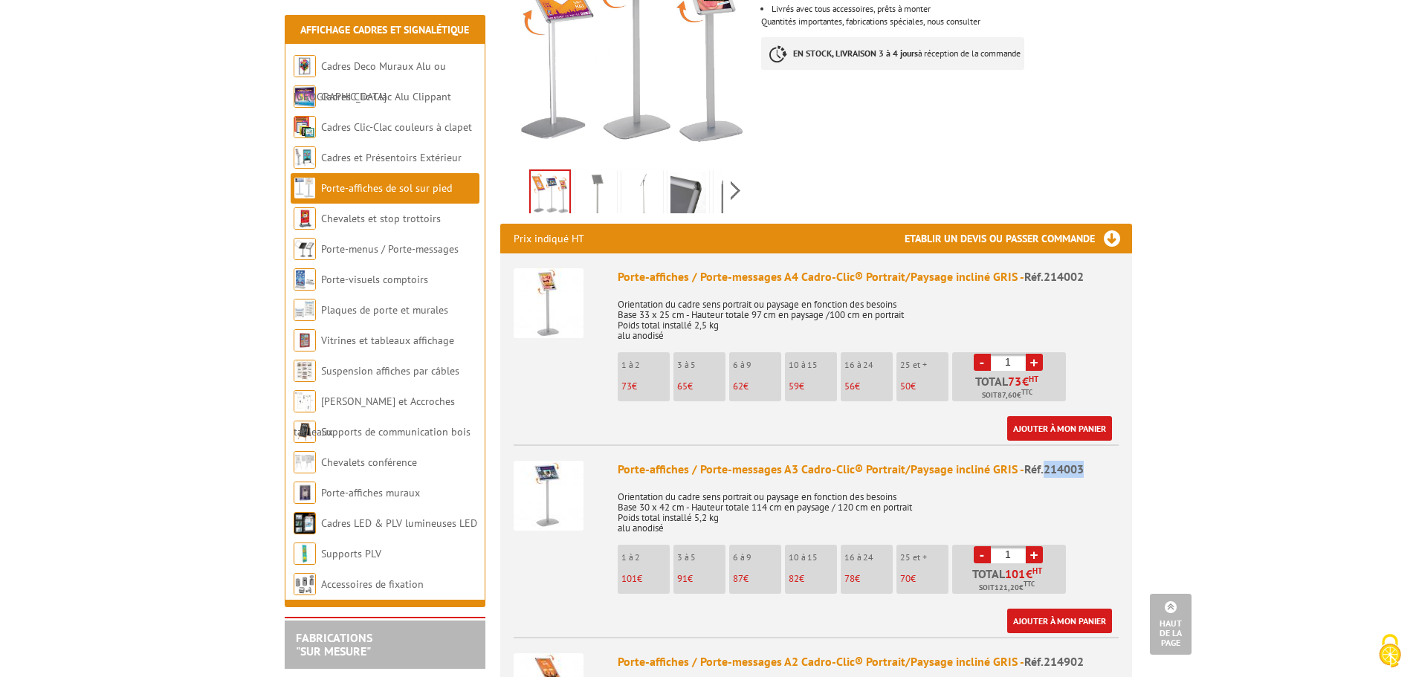
copy span "214003"
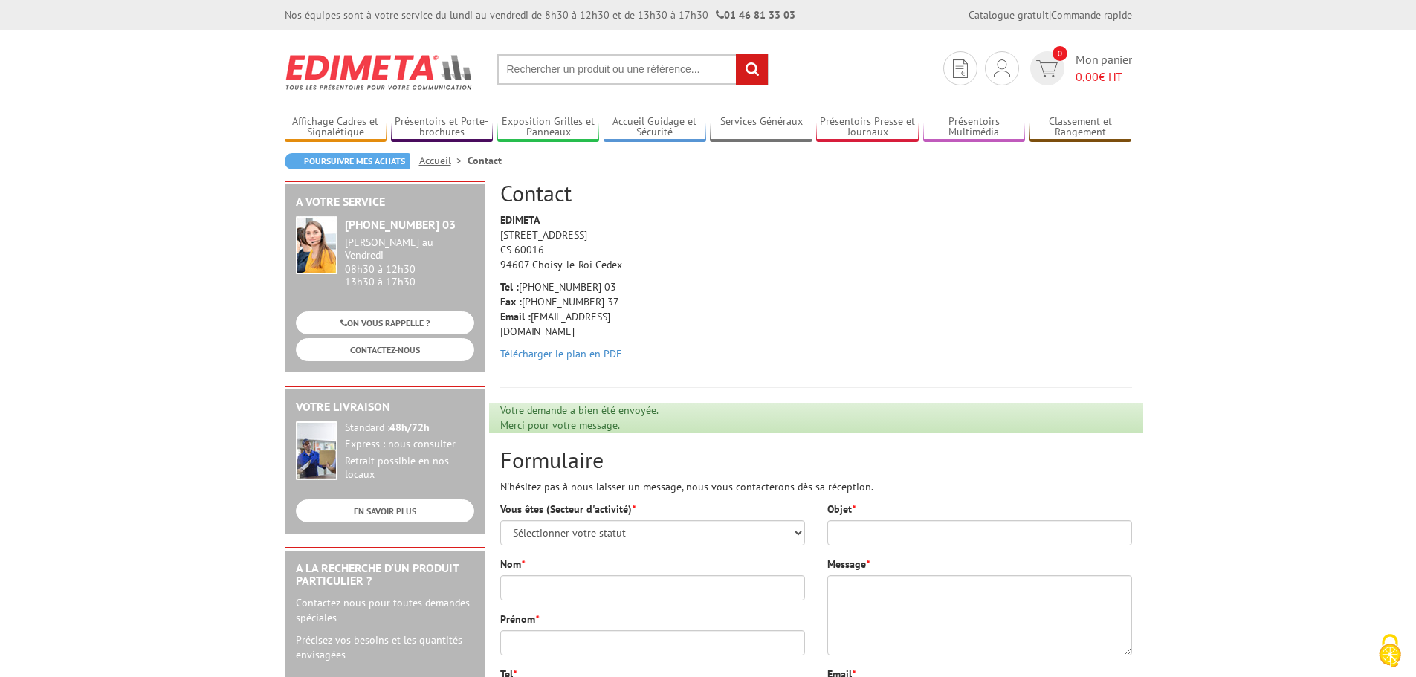
scroll to position [74, 0]
